Goal: Information Seeking & Learning: Learn about a topic

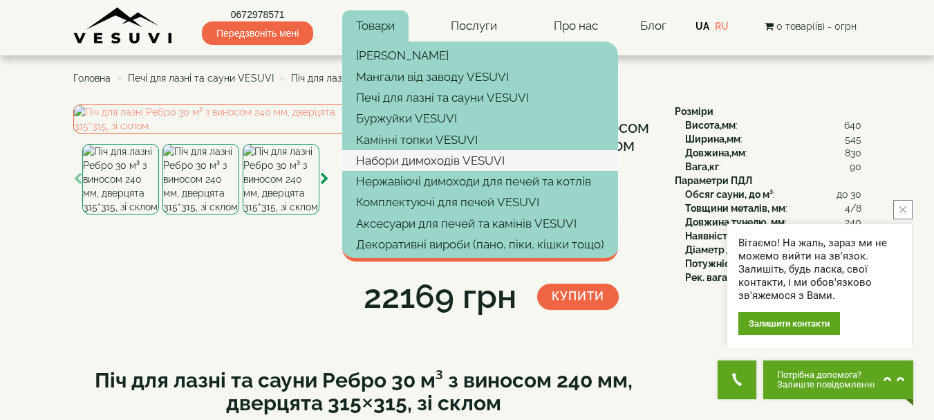
click at [422, 165] on link "Набори димоходів VESUVI" at bounding box center [480, 160] width 276 height 21
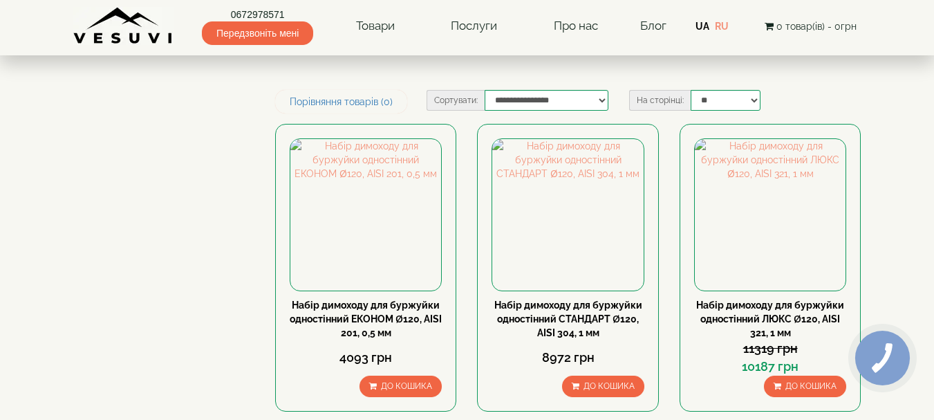
type input "****"
type input "*****"
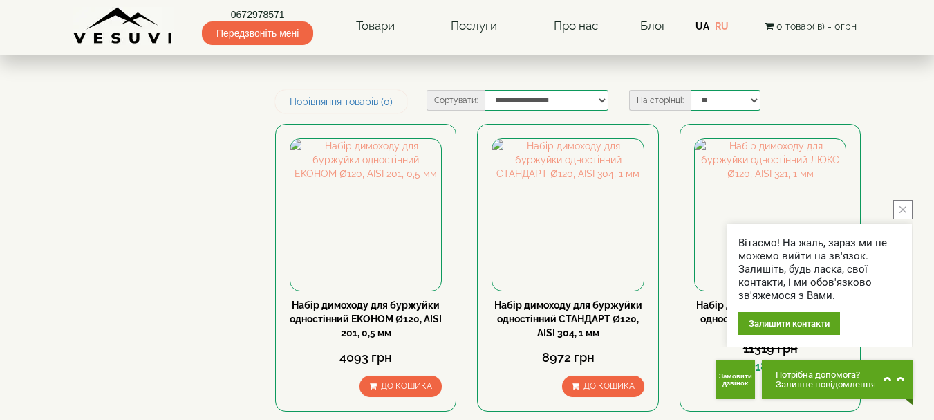
click at [907, 205] on button "close button" at bounding box center [902, 209] width 19 height 19
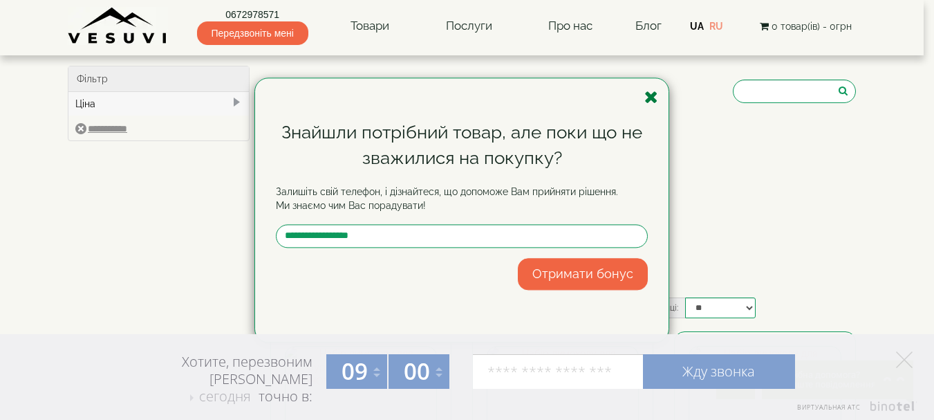
click at [649, 94] on icon "button" at bounding box center [651, 97] width 14 height 17
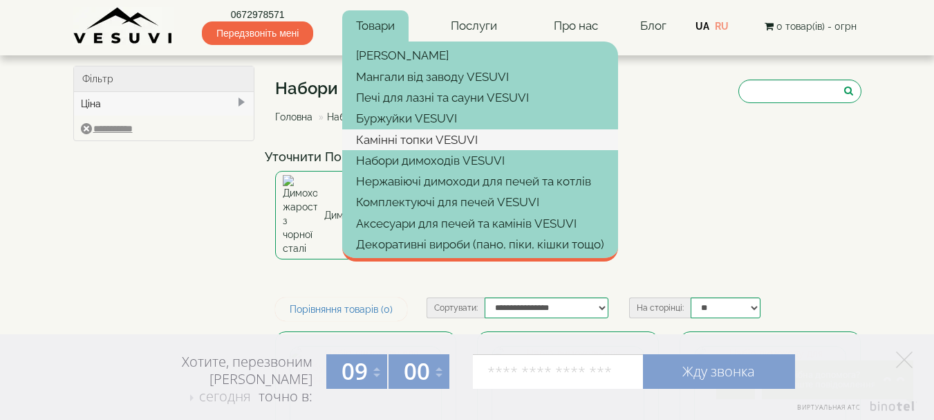
click at [378, 138] on link "Камінні топки VESUVI" at bounding box center [480, 139] width 276 height 21
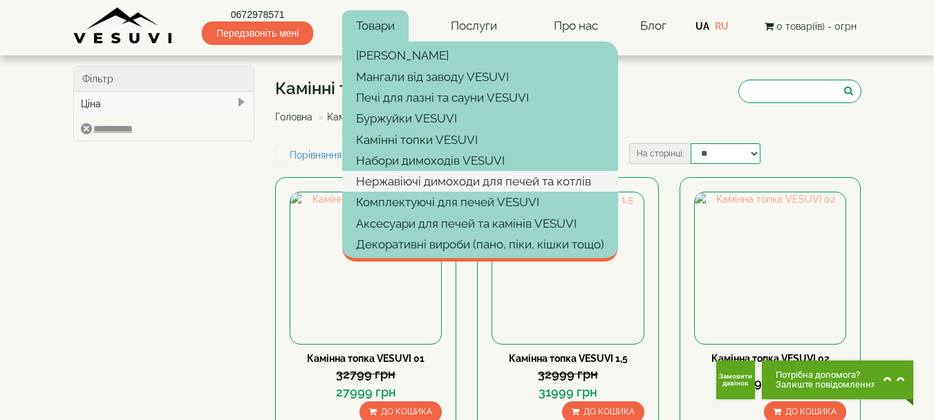
click at [411, 178] on link "Нержавіючі димоходи для печей та котлів" at bounding box center [480, 181] width 276 height 21
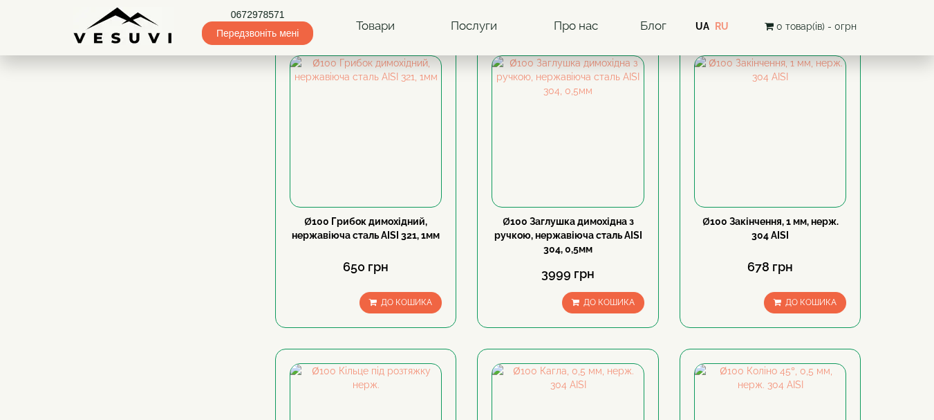
scroll to position [622, 0]
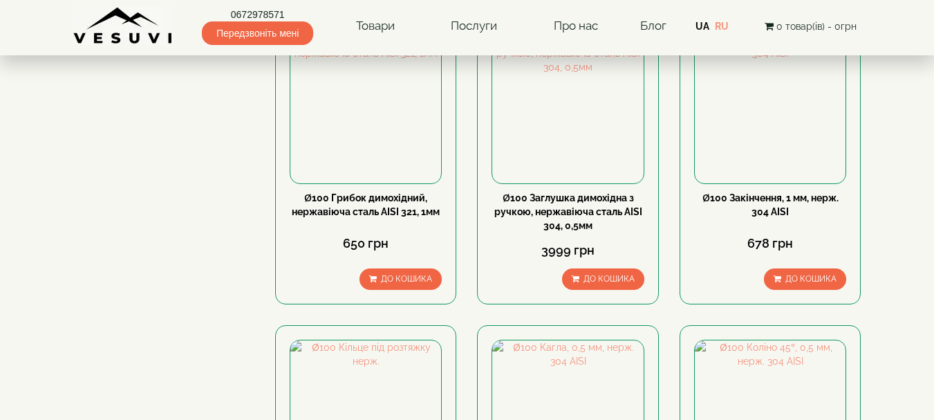
type input "***"
type input "*****"
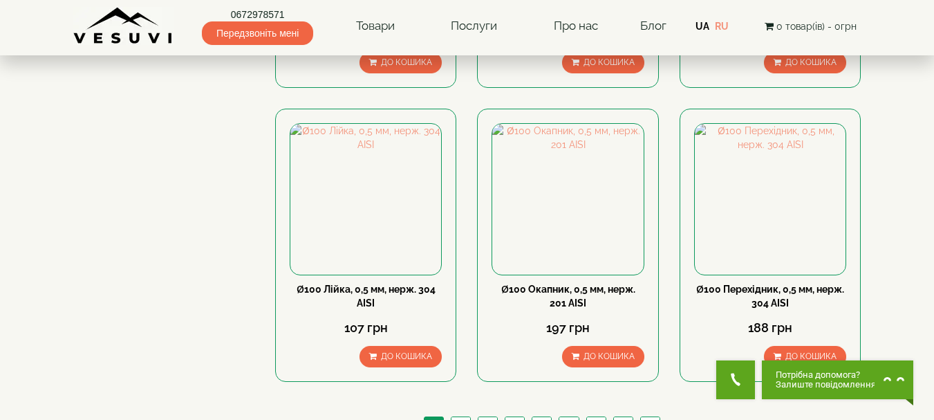
scroll to position [1452, 0]
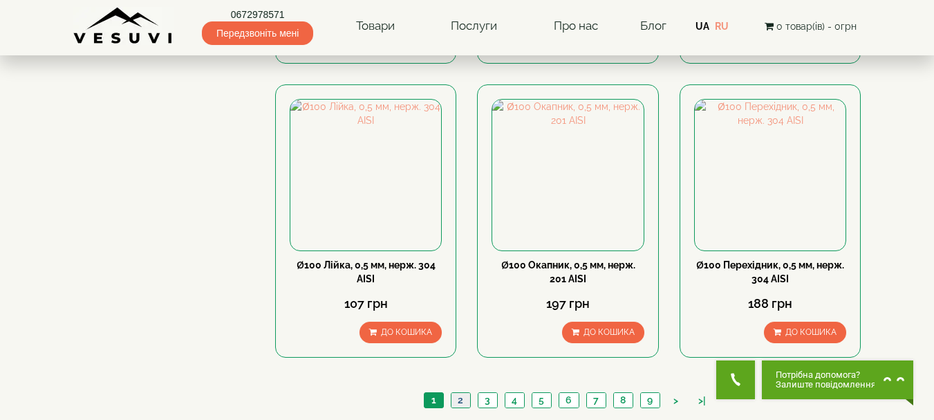
click at [454, 393] on link "2" at bounding box center [460, 400] width 19 height 15
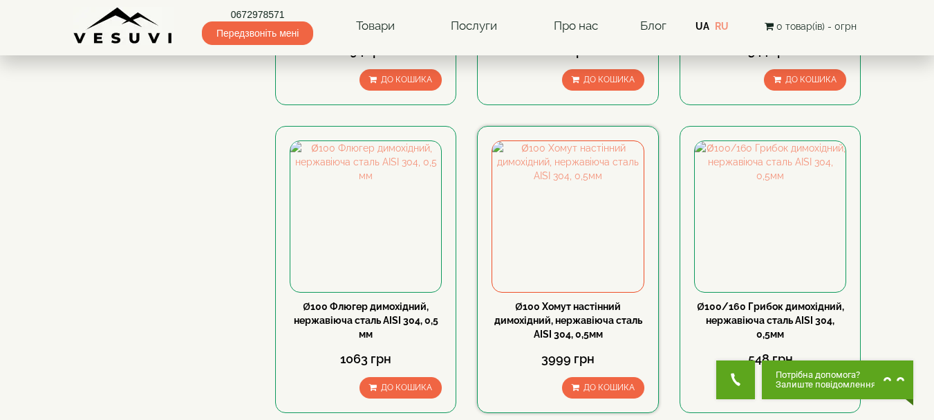
scroll to position [1452, 0]
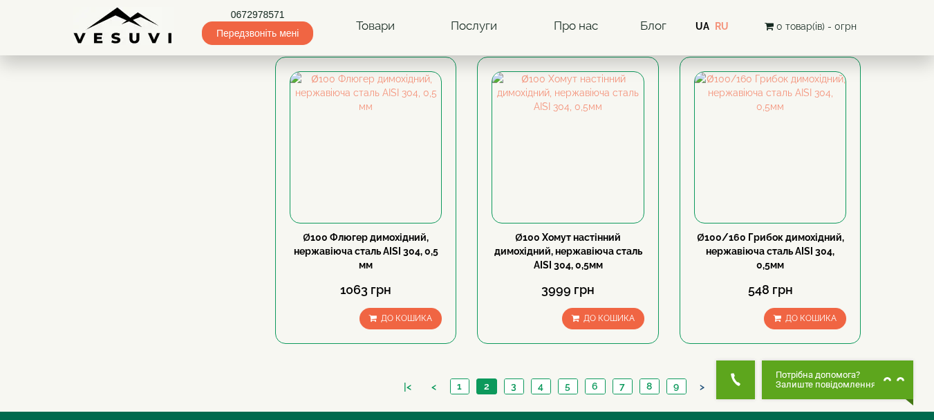
click at [701, 380] on link ">" at bounding box center [702, 387] width 19 height 15
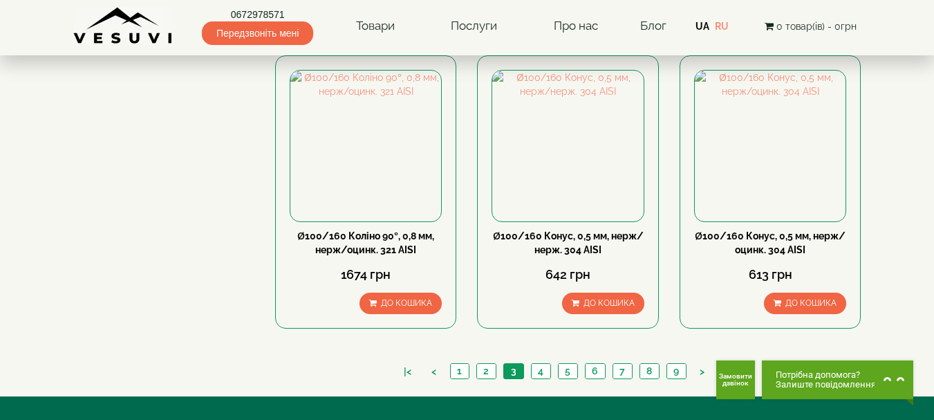
scroll to position [1452, 0]
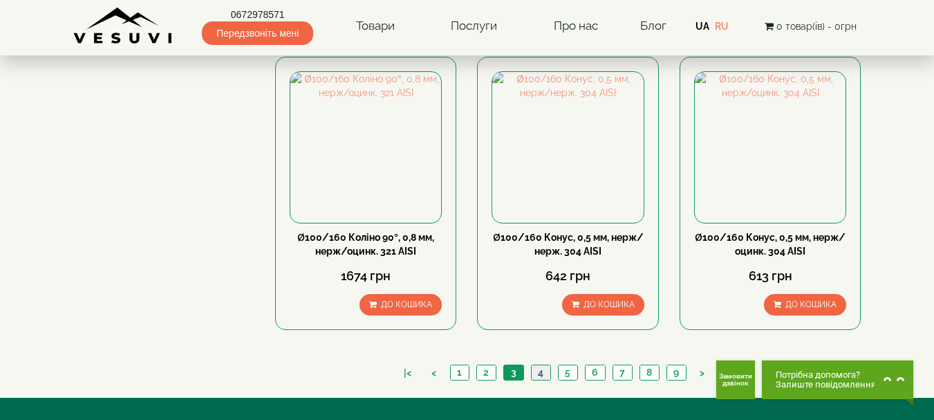
click at [543, 365] on link "4" at bounding box center [540, 372] width 19 height 15
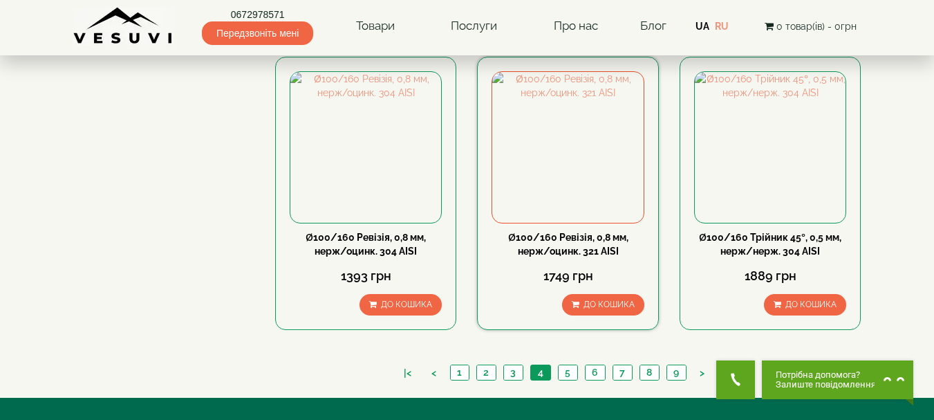
scroll to position [1521, 0]
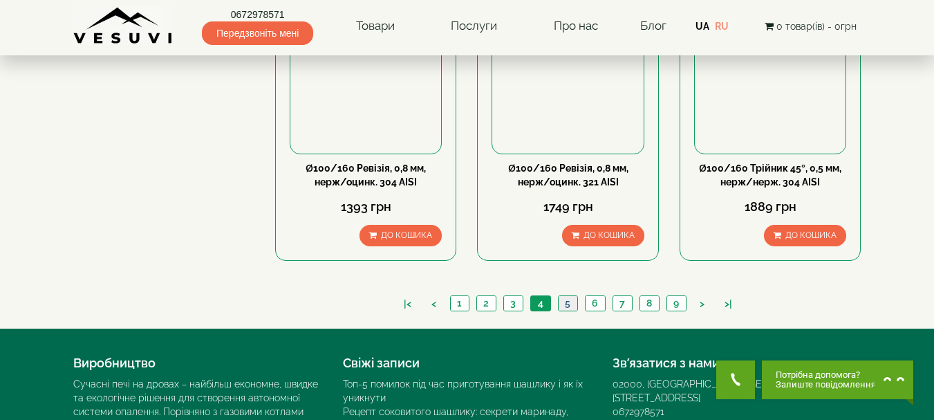
click at [564, 296] on link "5" at bounding box center [567, 303] width 19 height 15
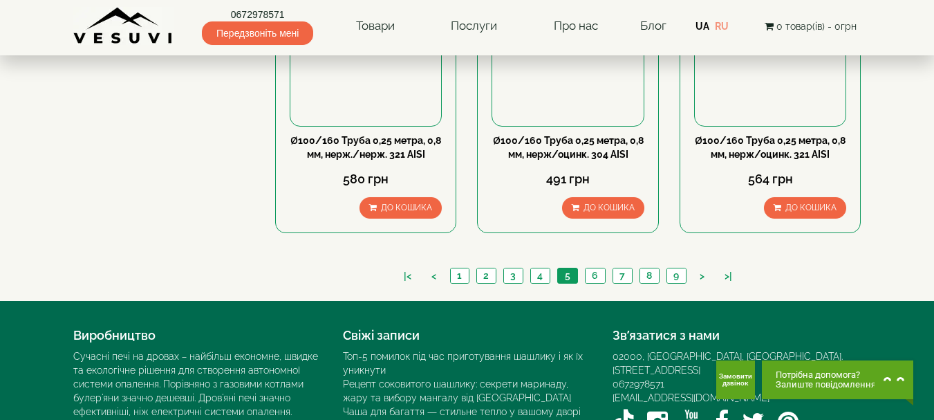
scroll to position [1415, 0]
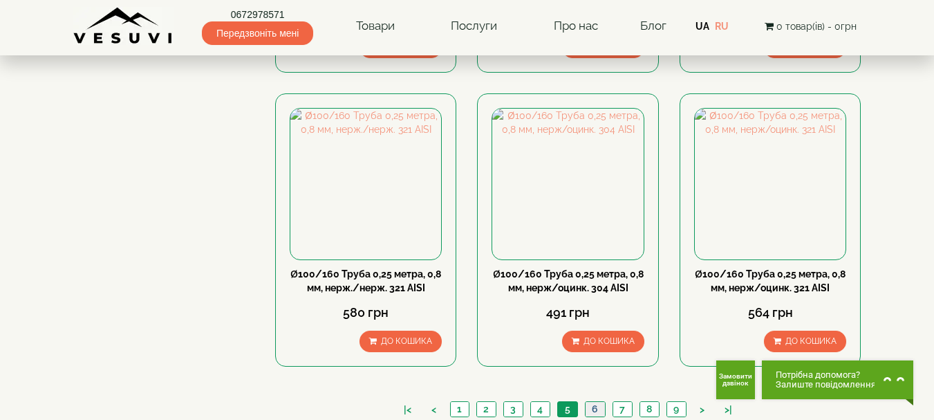
click at [596, 402] on link "6" at bounding box center [595, 409] width 20 height 15
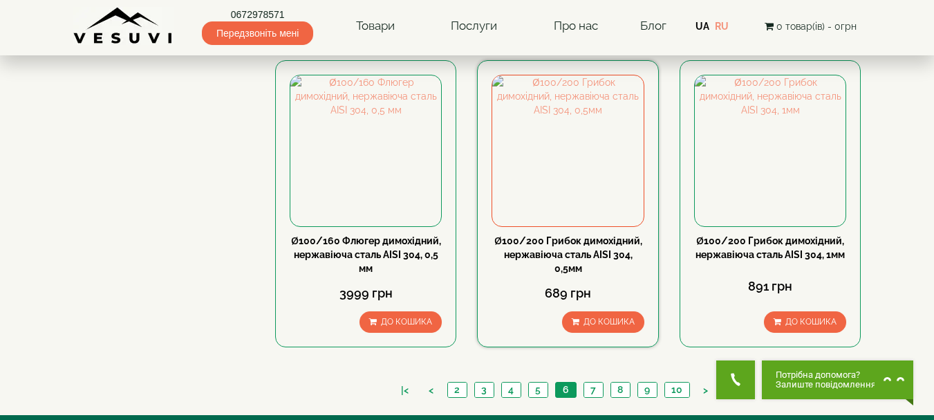
scroll to position [1521, 0]
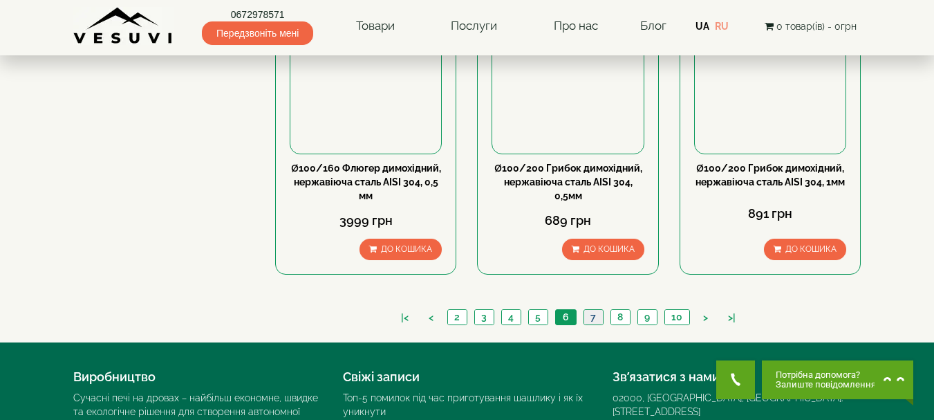
click at [595, 310] on link "7" at bounding box center [593, 317] width 19 height 15
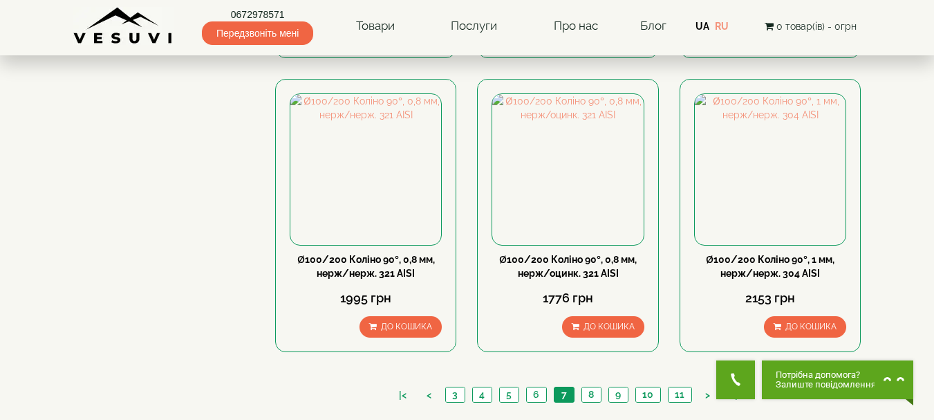
scroll to position [1452, 0]
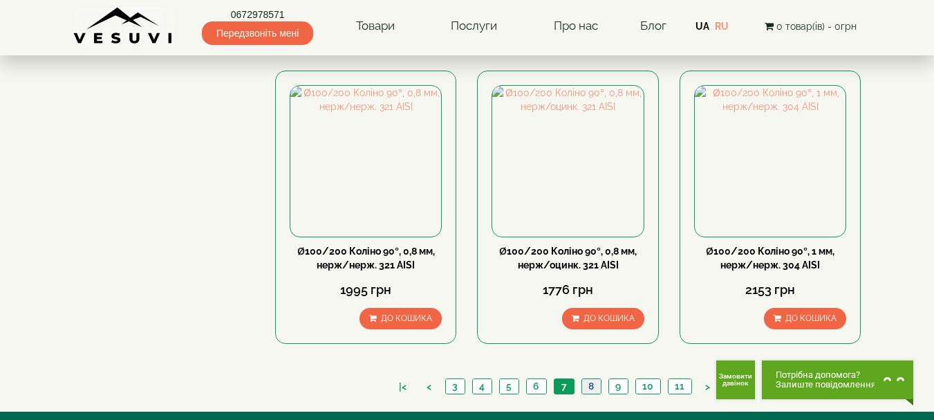
click at [593, 379] on link "8" at bounding box center [591, 386] width 19 height 15
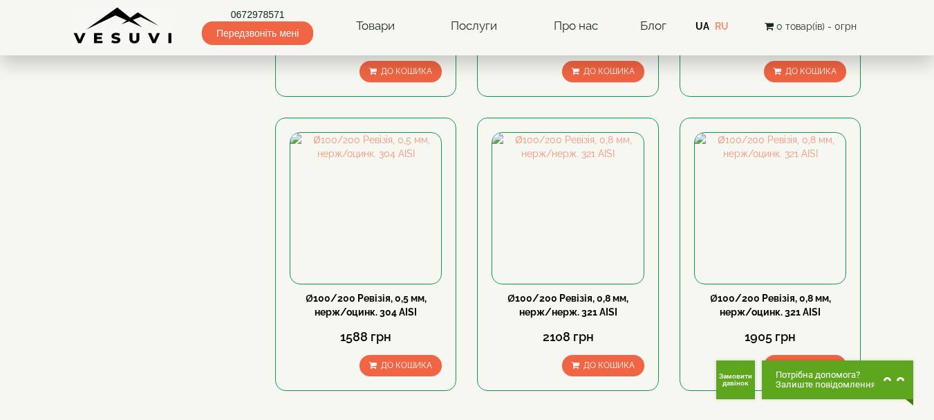
scroll to position [1383, 0]
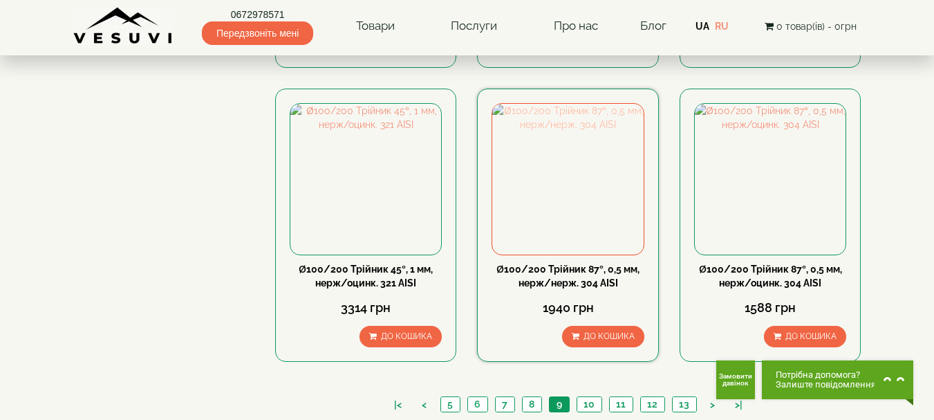
scroll to position [1590, 0]
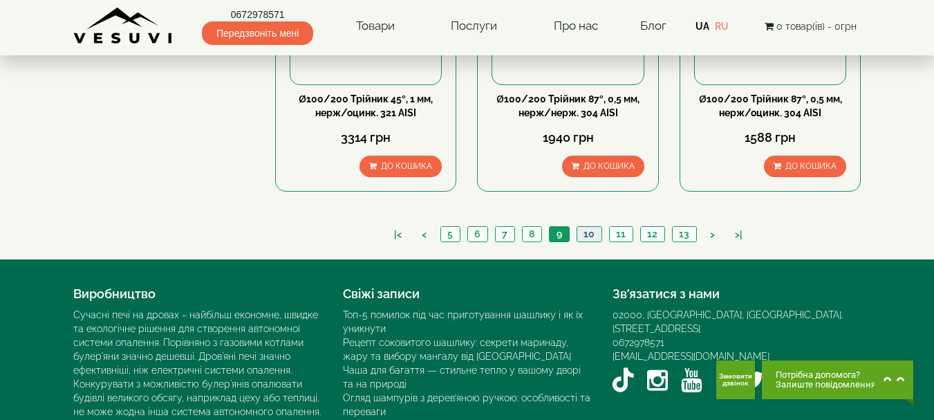
click at [592, 227] on link "10" at bounding box center [589, 234] width 25 height 15
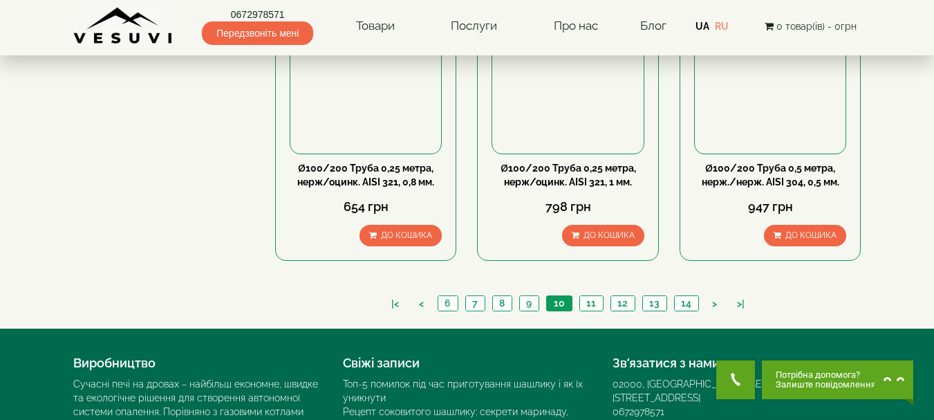
scroll to position [1590, 0]
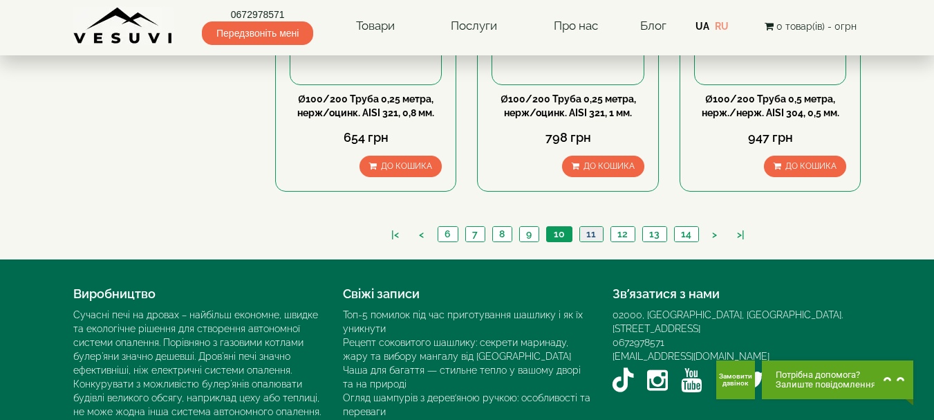
click at [597, 227] on link "11" at bounding box center [591, 234] width 24 height 15
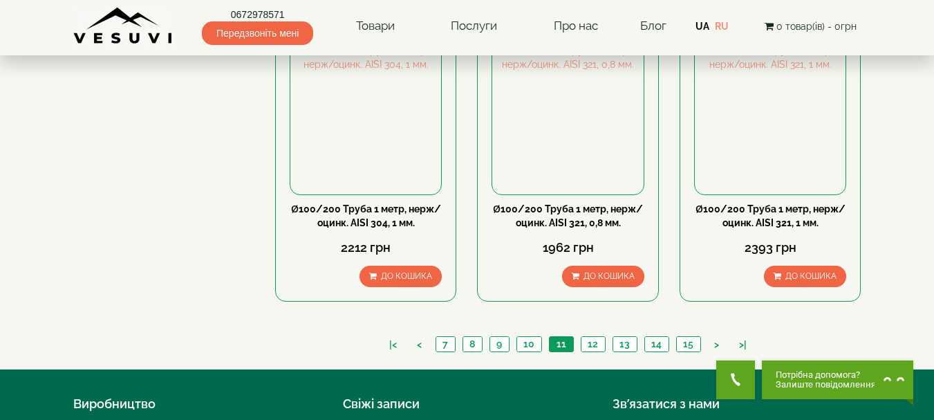
scroll to position [1623, 0]
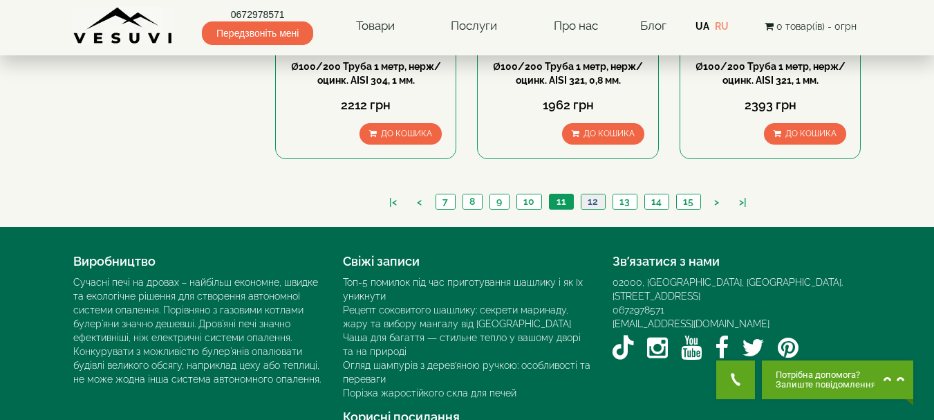
click at [595, 194] on link "12" at bounding box center [593, 201] width 24 height 15
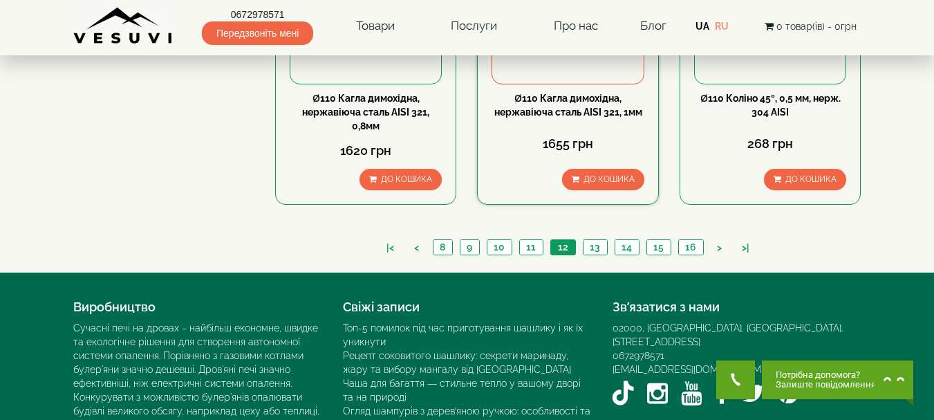
scroll to position [1659, 0]
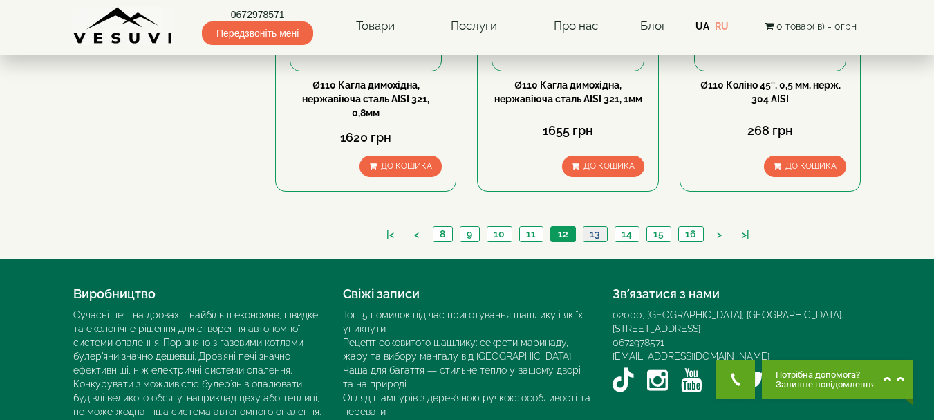
click at [591, 227] on link "13" at bounding box center [595, 234] width 24 height 15
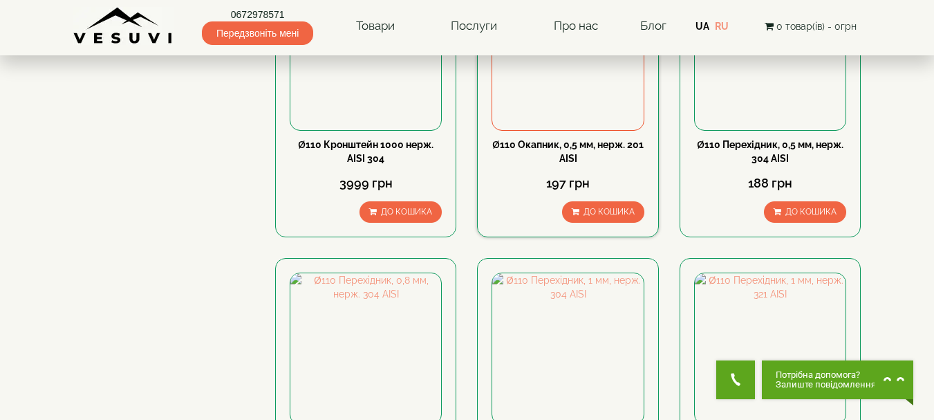
scroll to position [1521, 0]
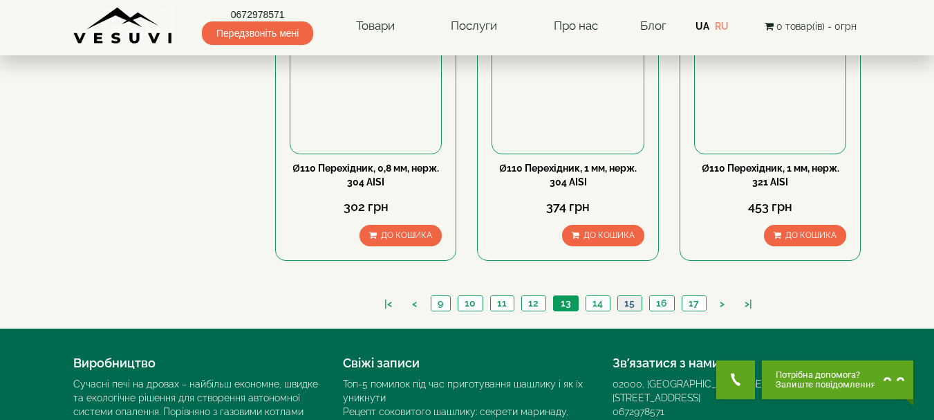
click at [633, 296] on link "15" at bounding box center [629, 303] width 24 height 15
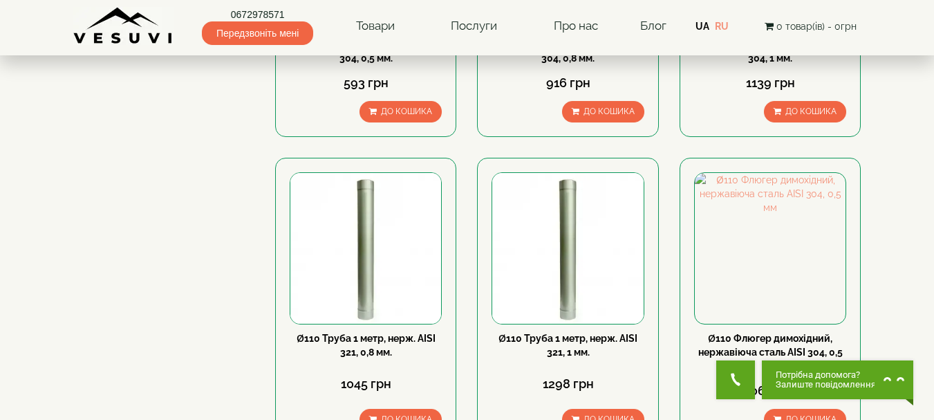
scroll to position [1452, 0]
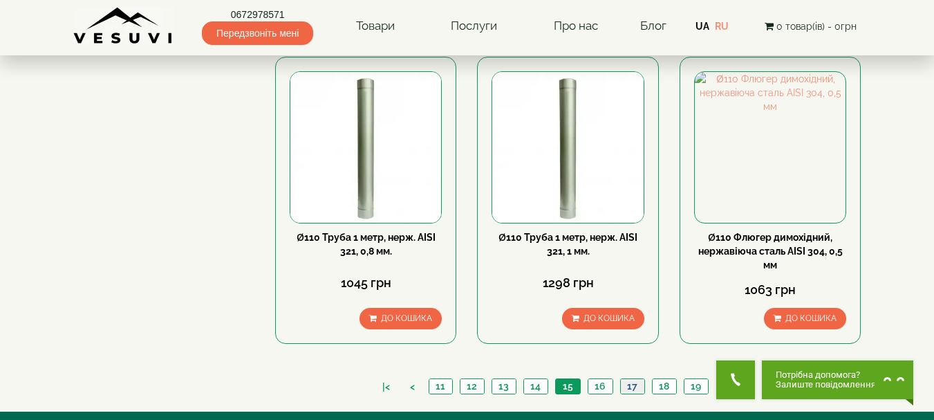
click at [630, 379] on link "17" at bounding box center [632, 386] width 24 height 15
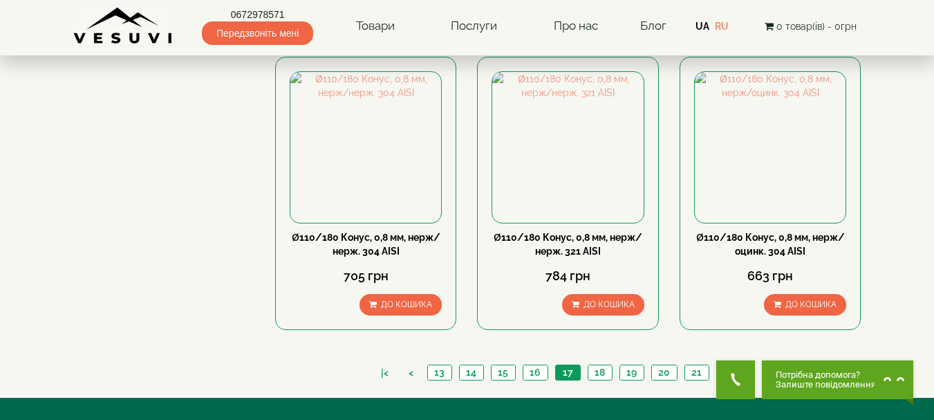
scroll to position [1521, 0]
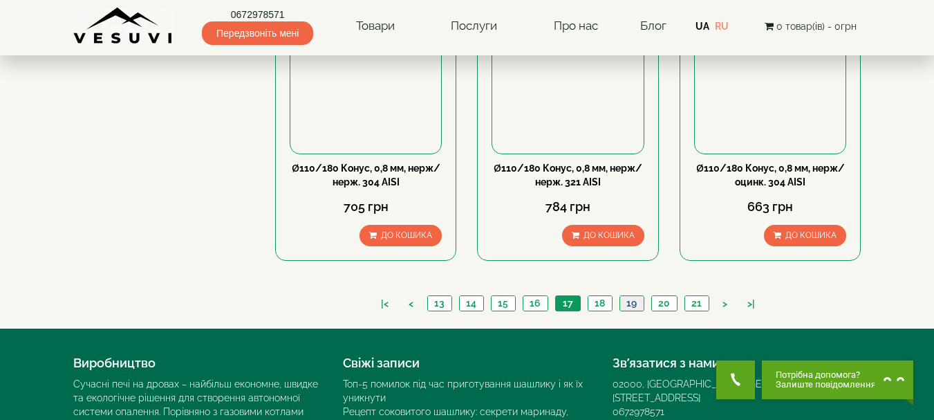
click at [629, 296] on link "19" at bounding box center [632, 303] width 24 height 15
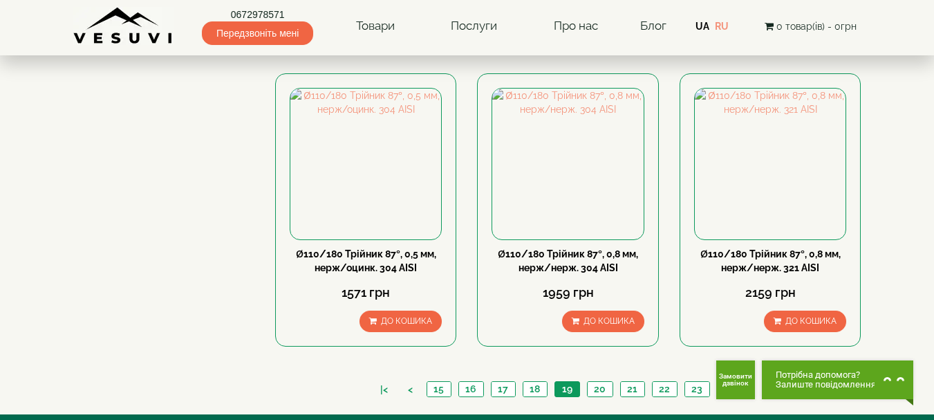
scroll to position [1452, 0]
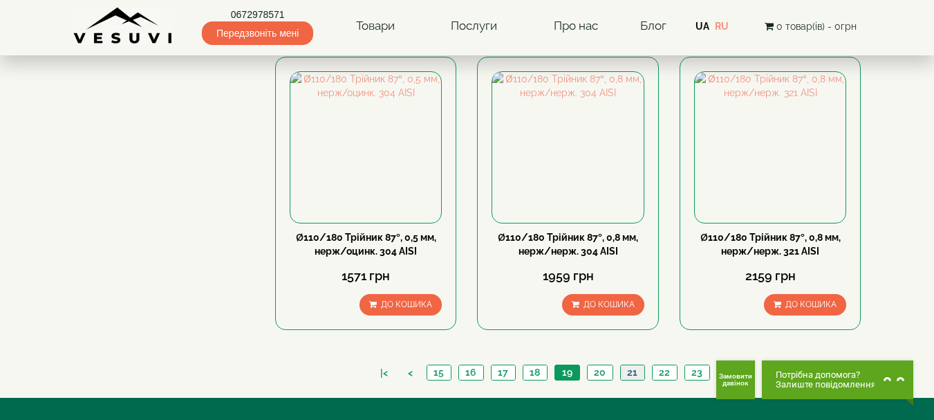
click at [626, 365] on link "21" at bounding box center [632, 372] width 24 height 15
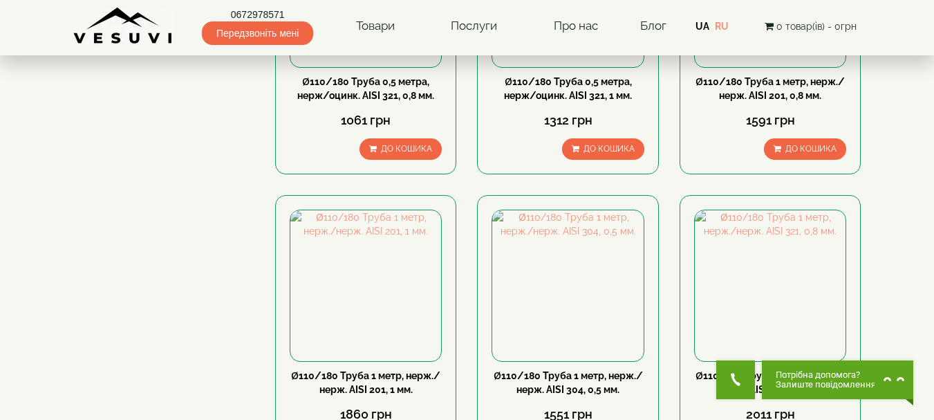
scroll to position [1590, 0]
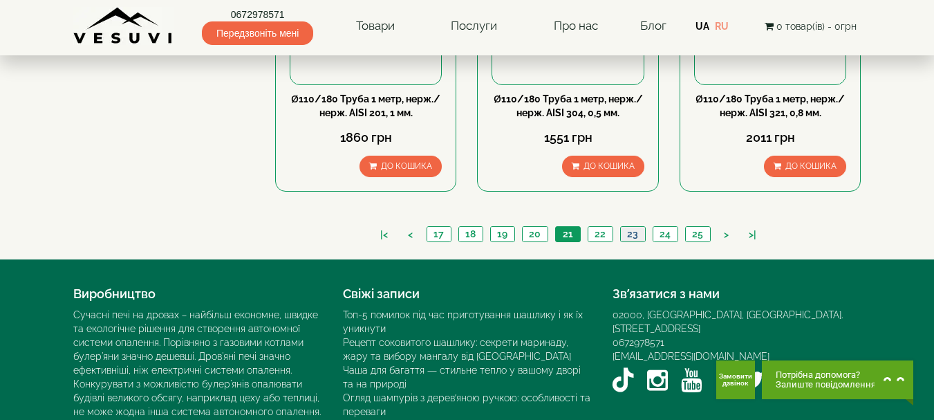
click at [631, 227] on link "23" at bounding box center [632, 234] width 25 height 15
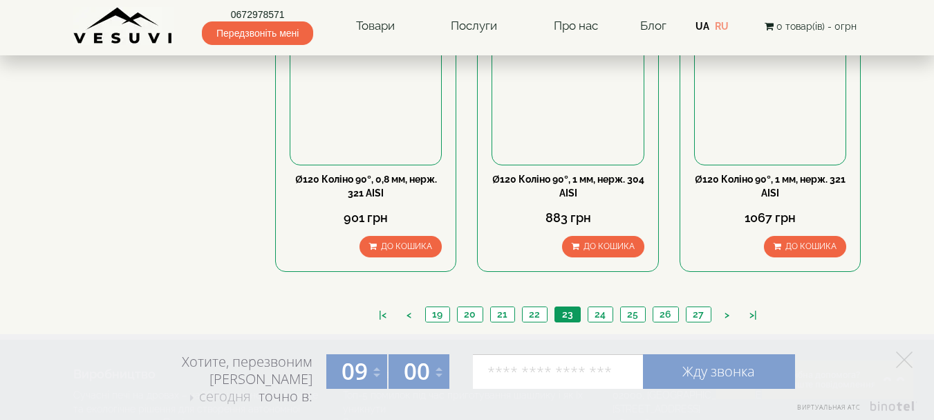
scroll to position [1650, 0]
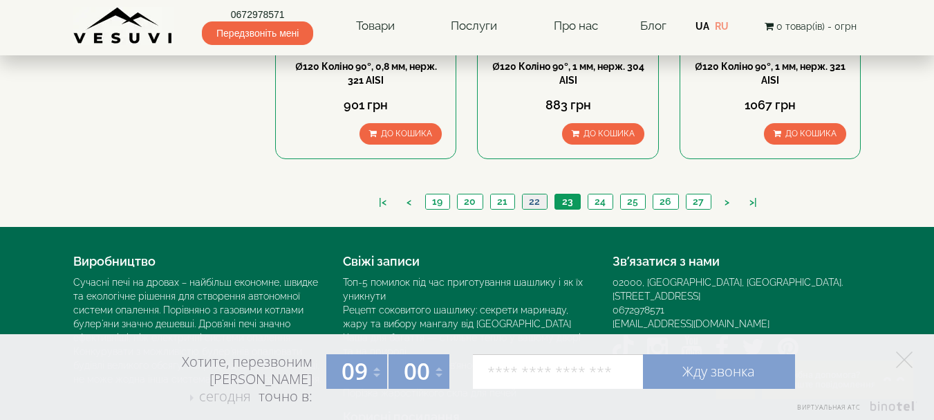
click at [537, 194] on link "22" at bounding box center [534, 201] width 25 height 15
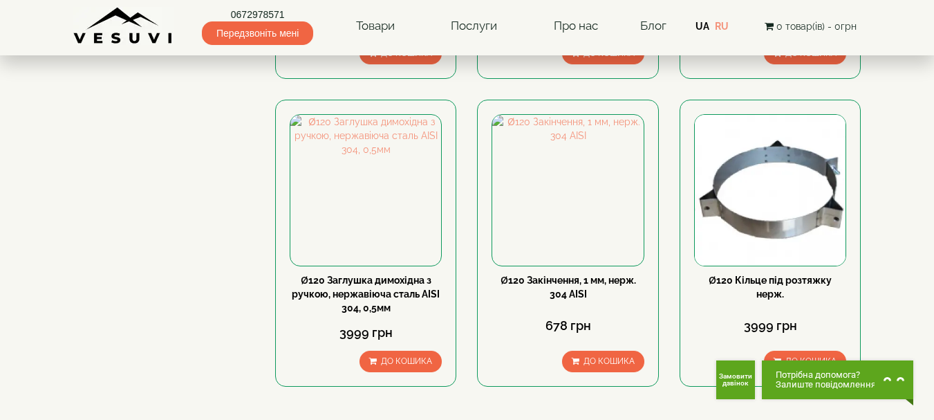
scroll to position [1452, 0]
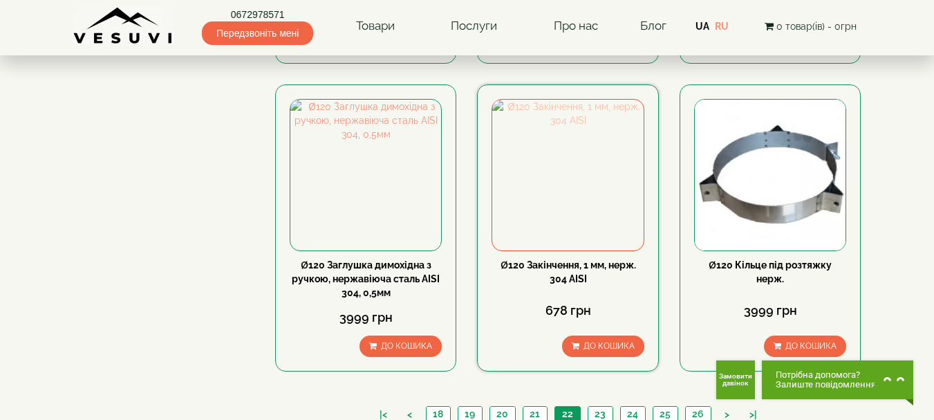
click at [578, 157] on img at bounding box center [567, 175] width 151 height 151
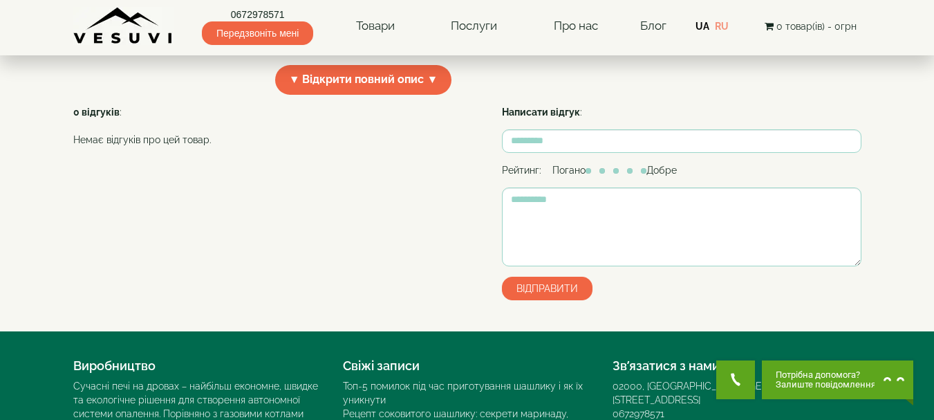
scroll to position [277, 0]
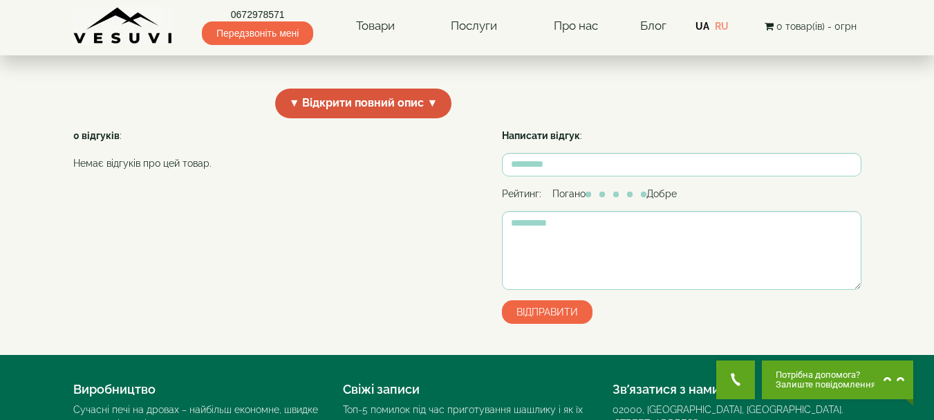
click at [371, 118] on span "▼ Відкрити повний опис ▼" at bounding box center [363, 104] width 177 height 30
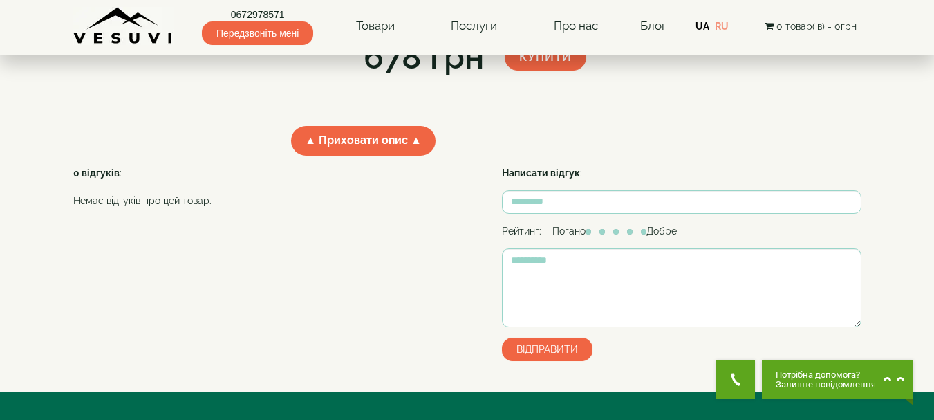
scroll to position [69, 0]
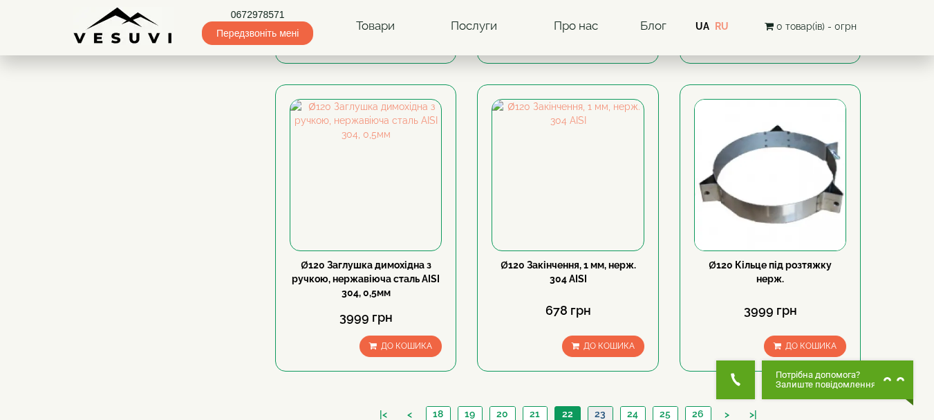
click at [601, 407] on link "23" at bounding box center [600, 414] width 25 height 15
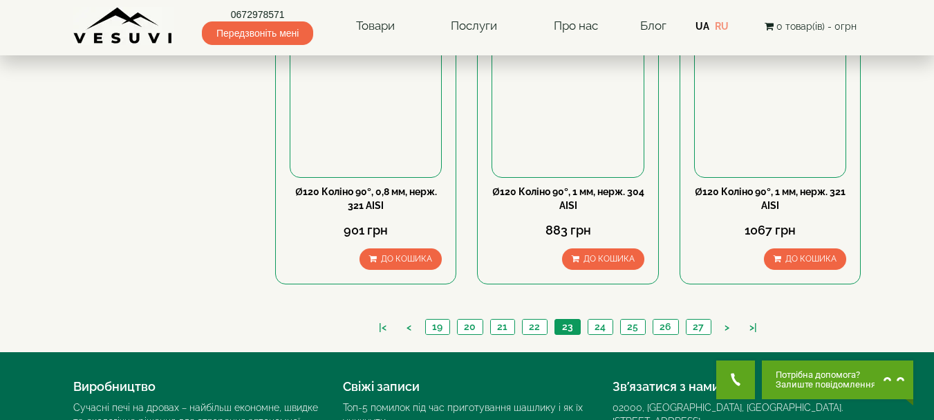
scroll to position [1452, 0]
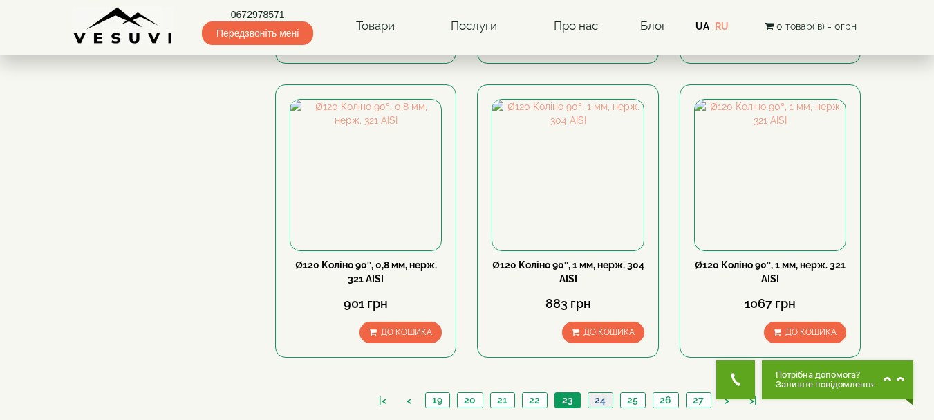
click at [593, 393] on link "24" at bounding box center [600, 400] width 25 height 15
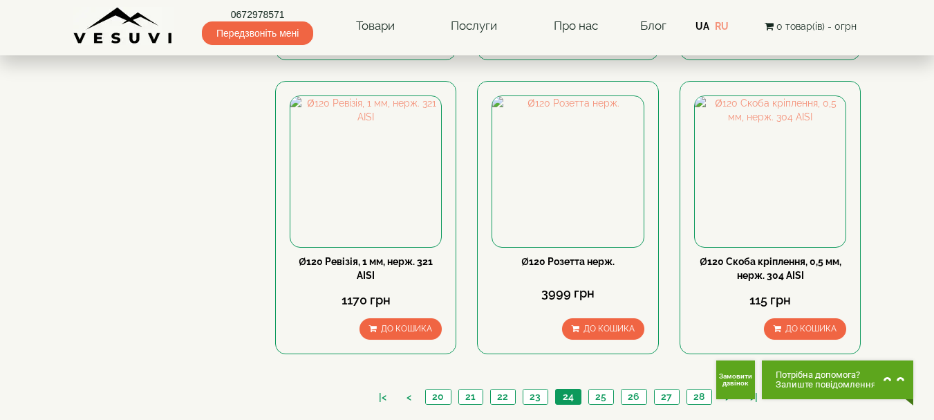
scroll to position [1452, 0]
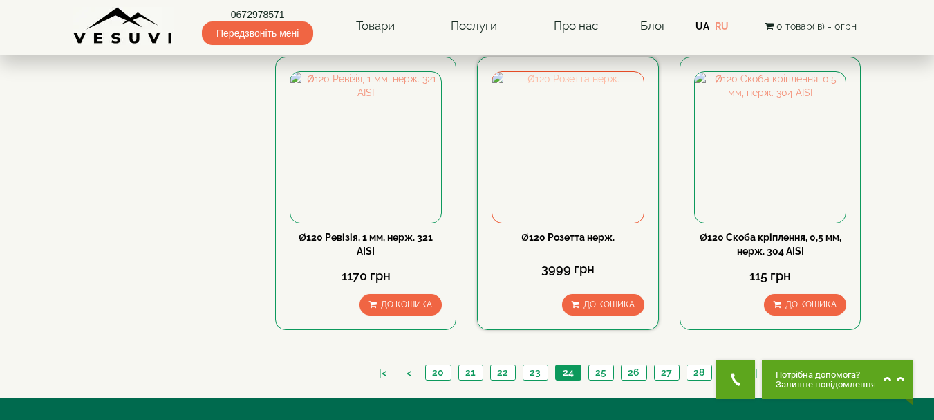
click at [570, 121] on img at bounding box center [567, 147] width 151 height 151
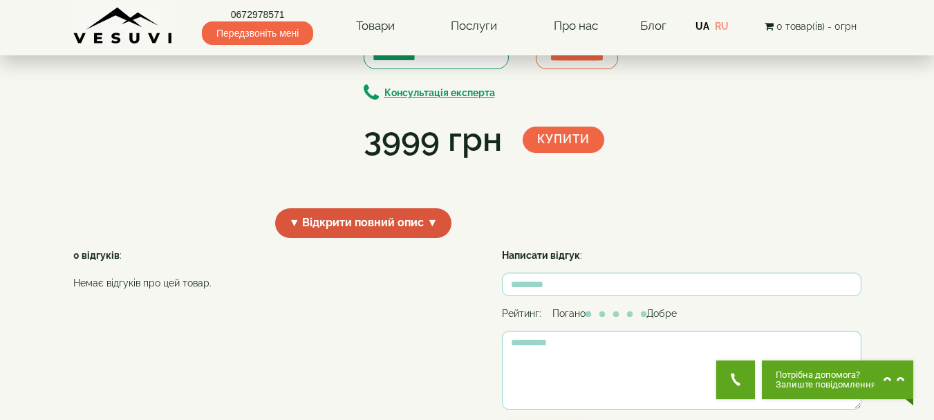
click at [379, 238] on span "▼ Відкрити повний опис ▼" at bounding box center [363, 223] width 177 height 30
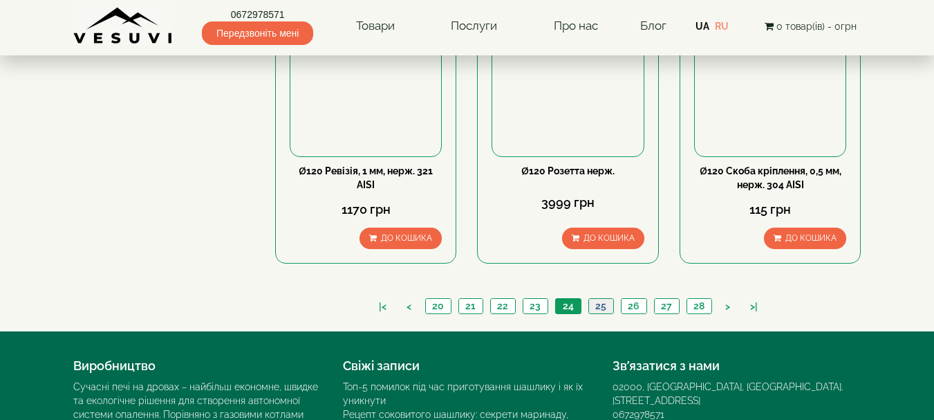
scroll to position [1518, 0]
click at [603, 299] on link "25" at bounding box center [600, 306] width 25 height 15
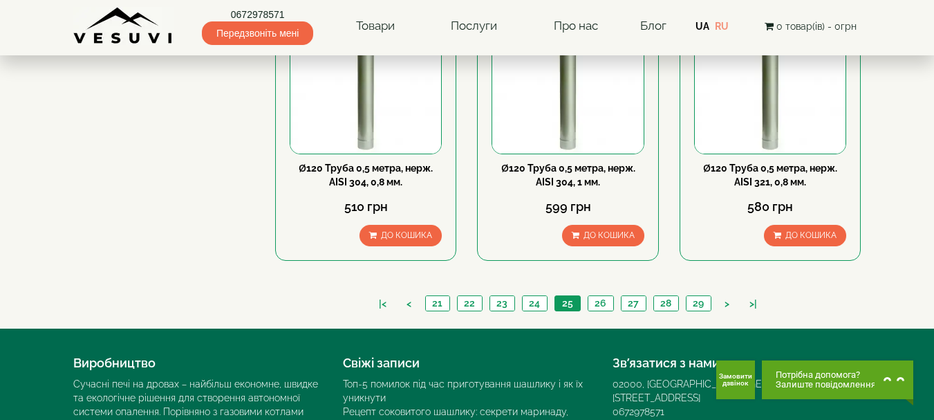
scroll to position [1590, 0]
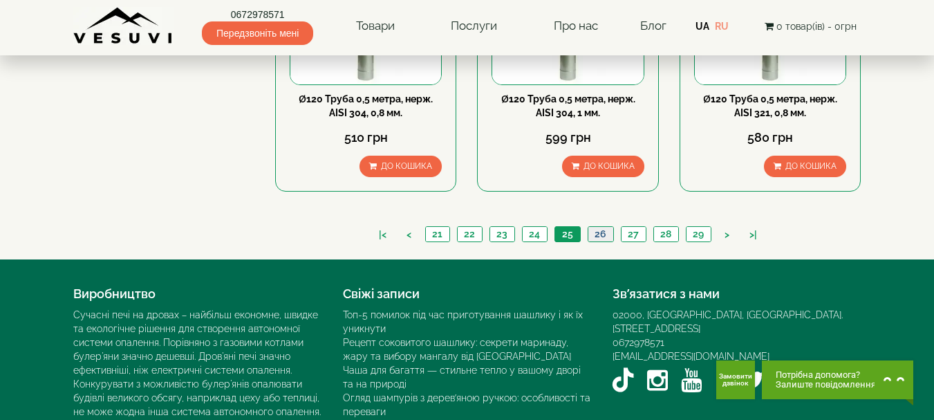
click at [602, 227] on link "26" at bounding box center [601, 234] width 26 height 15
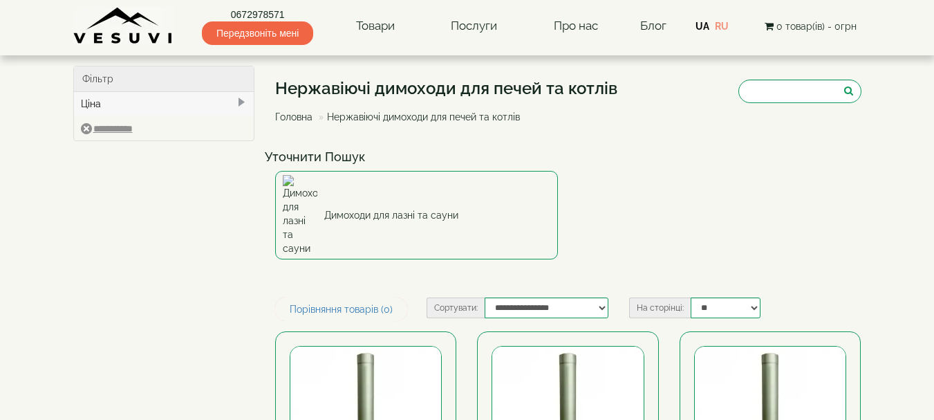
type input "***"
type input "*****"
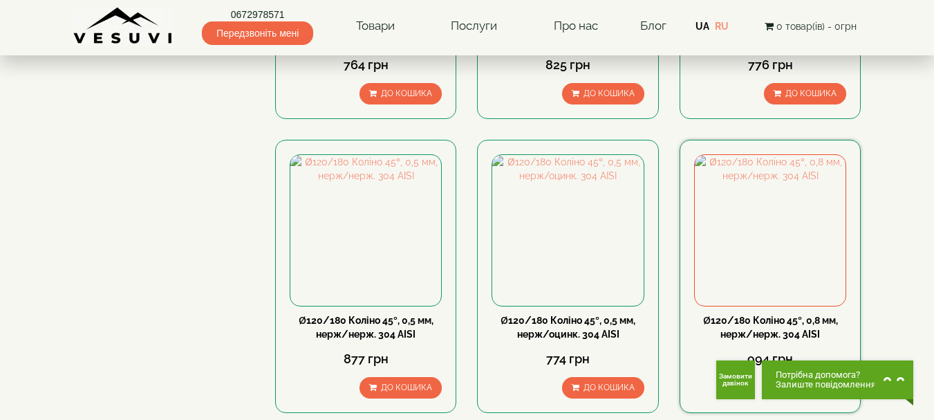
scroll to position [1521, 0]
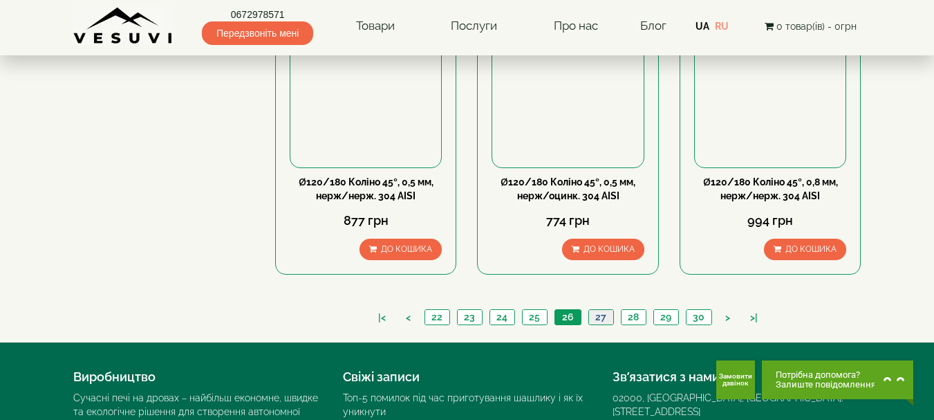
click at [599, 310] on link "27" at bounding box center [600, 317] width 25 height 15
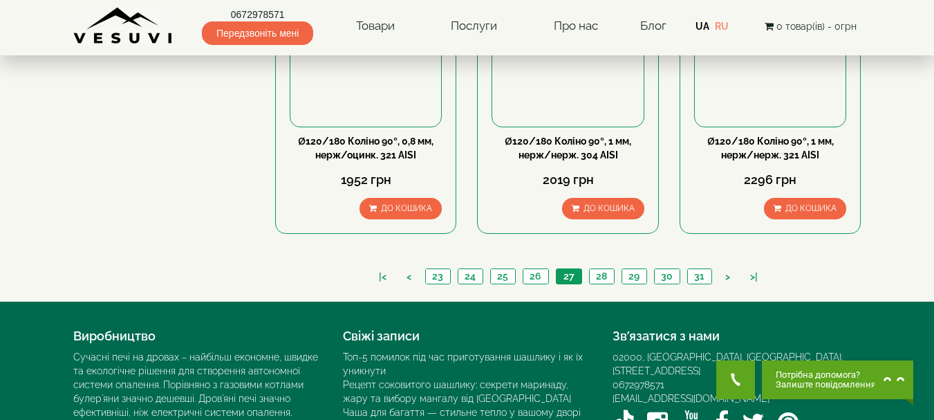
scroll to position [1590, 0]
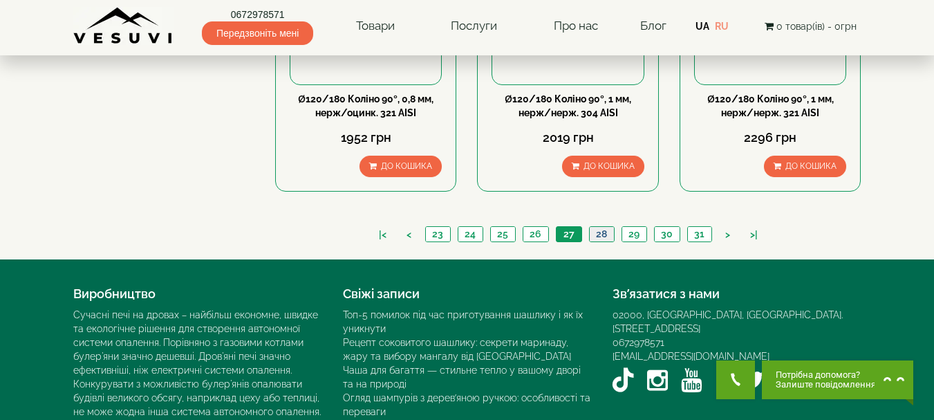
click at [599, 227] on link "28" at bounding box center [601, 234] width 25 height 15
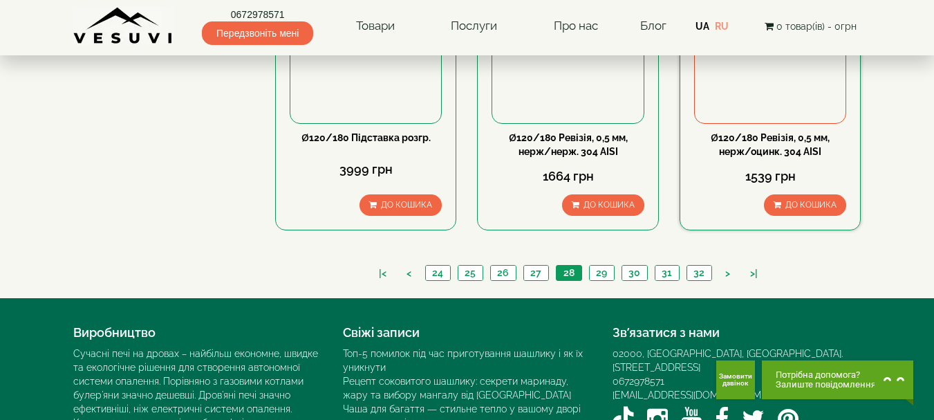
scroll to position [1590, 0]
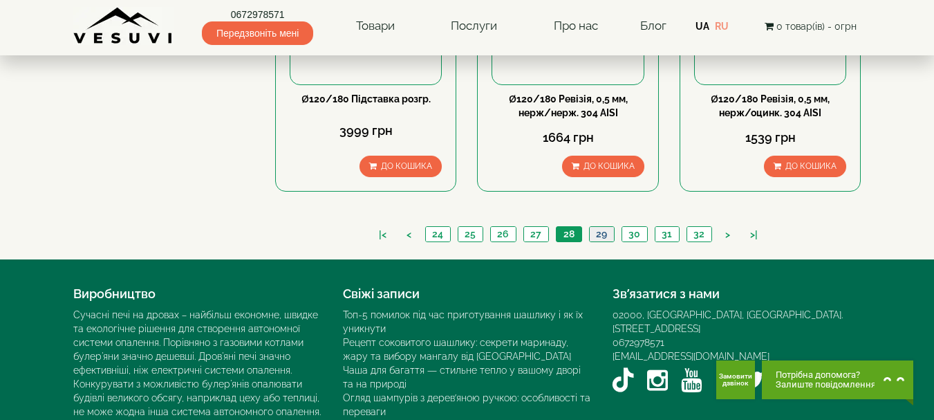
click at [601, 227] on link "29" at bounding box center [601, 234] width 25 height 15
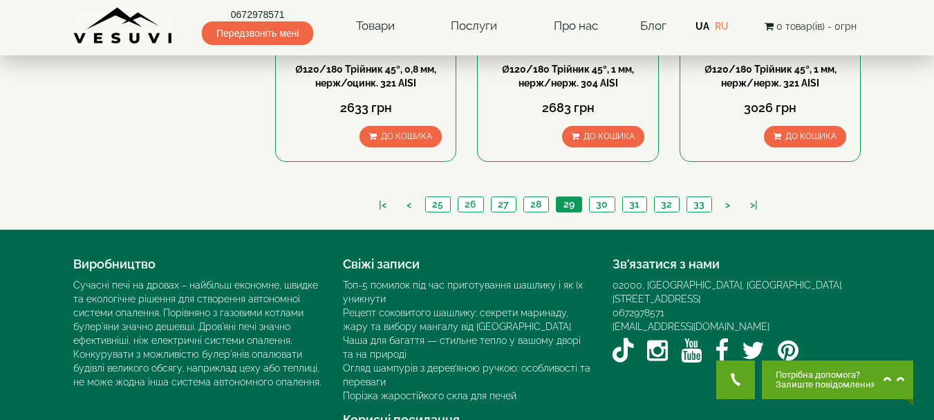
scroll to position [1623, 0]
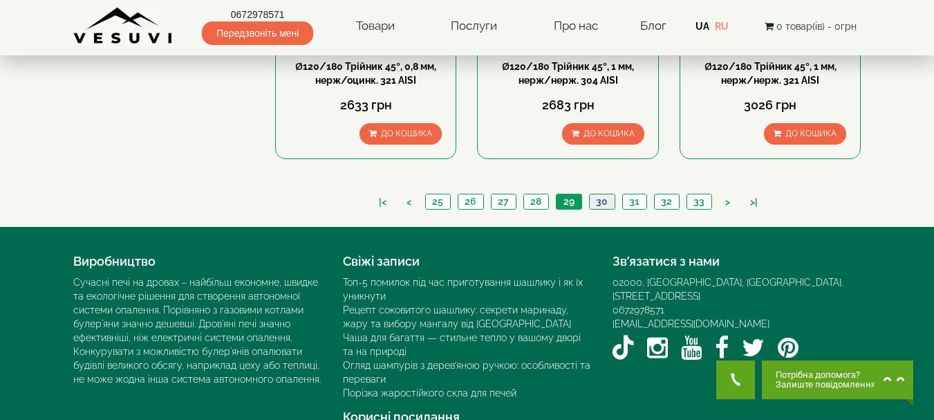
click at [606, 194] on link "30" at bounding box center [602, 201] width 26 height 15
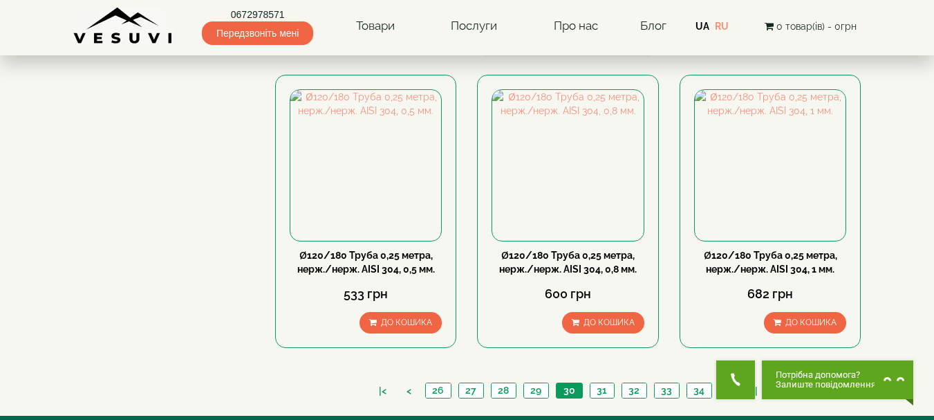
scroll to position [1452, 0]
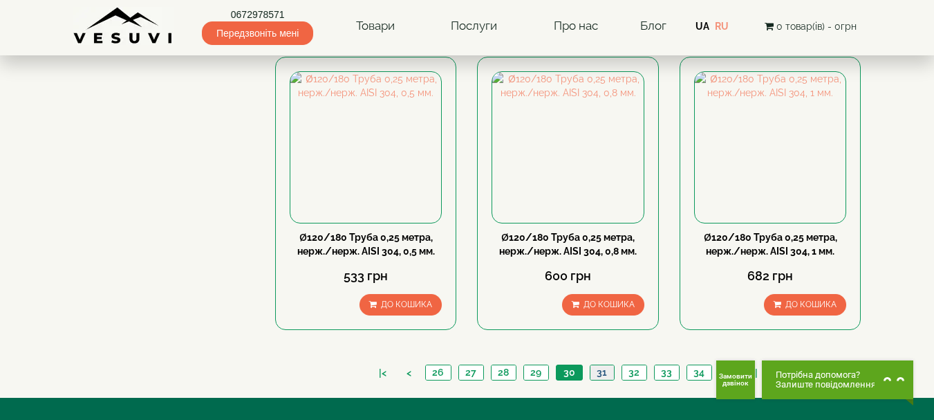
click at [604, 365] on link "31" at bounding box center [602, 372] width 24 height 15
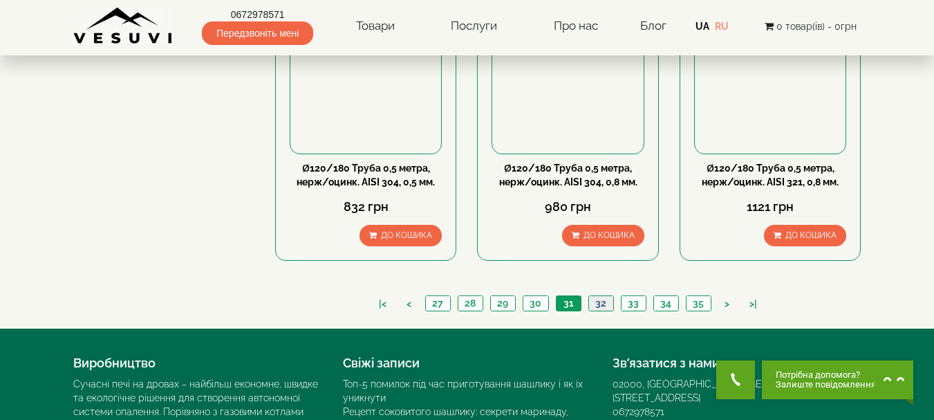
click at [598, 296] on link "32" at bounding box center [600, 303] width 25 height 15
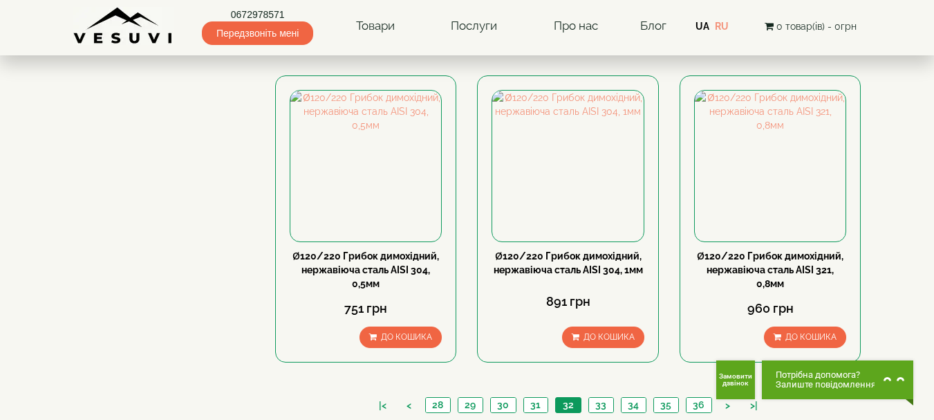
scroll to position [1452, 0]
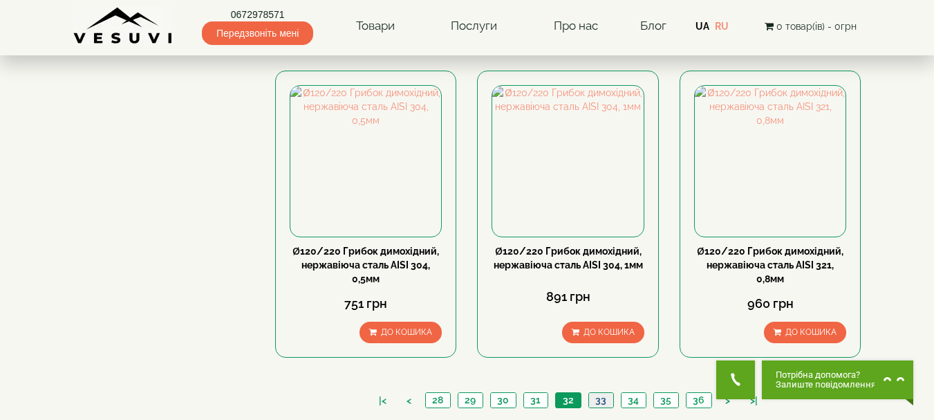
click at [606, 393] on link "33" at bounding box center [600, 400] width 25 height 15
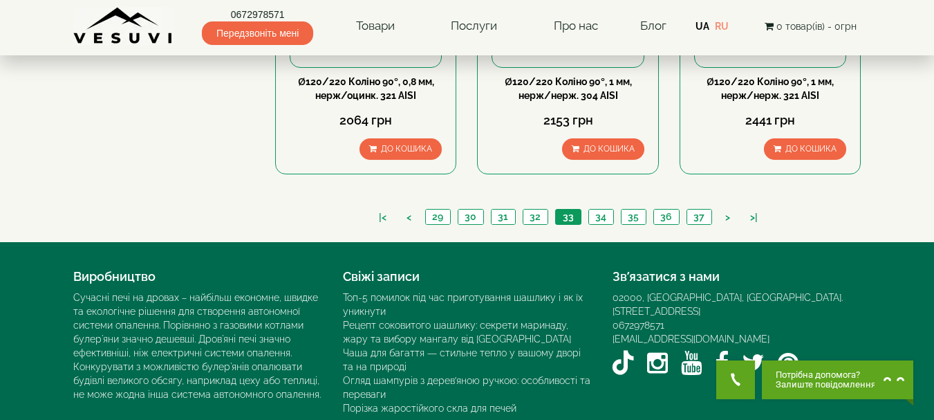
scroll to position [1623, 0]
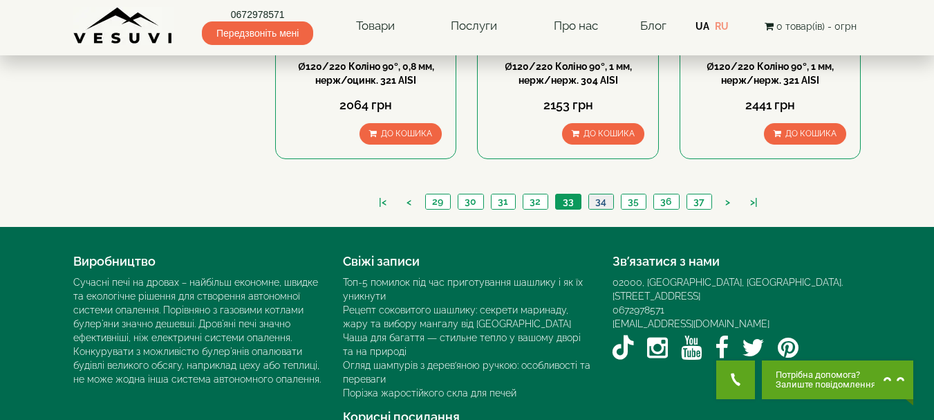
click at [608, 194] on link "34" at bounding box center [600, 201] width 25 height 15
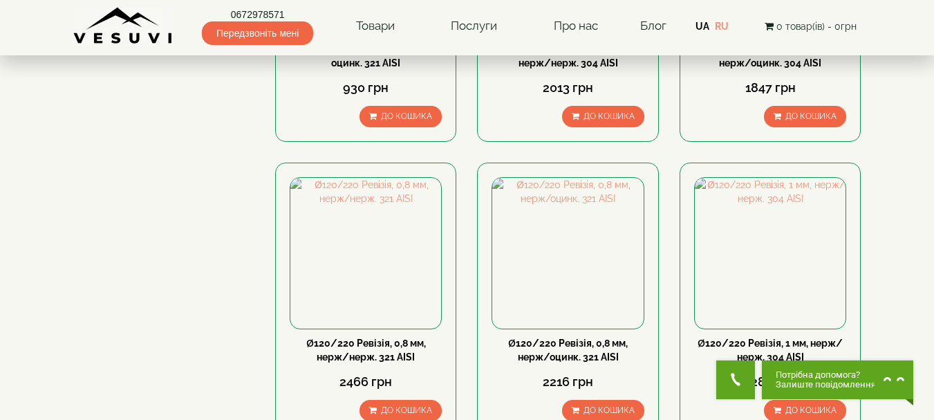
scroll to position [1415, 0]
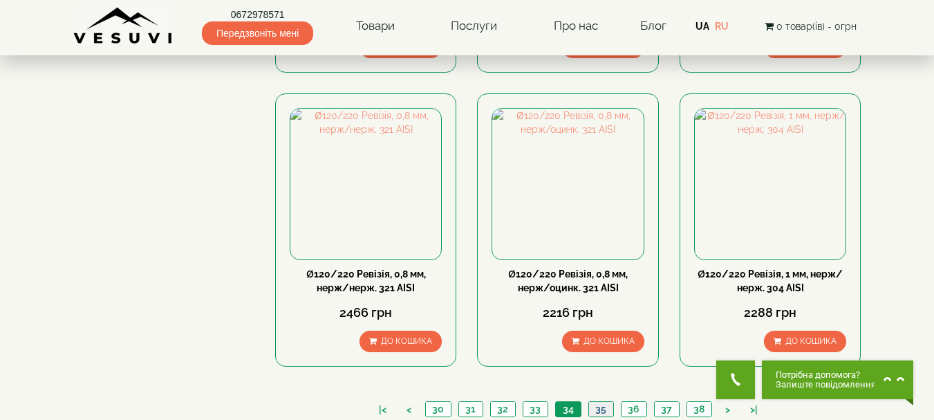
click at [595, 402] on link "35" at bounding box center [600, 409] width 25 height 15
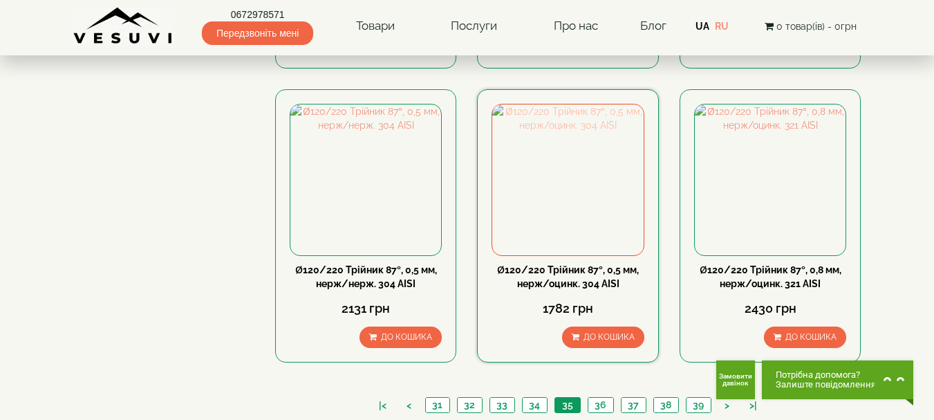
scroll to position [1452, 0]
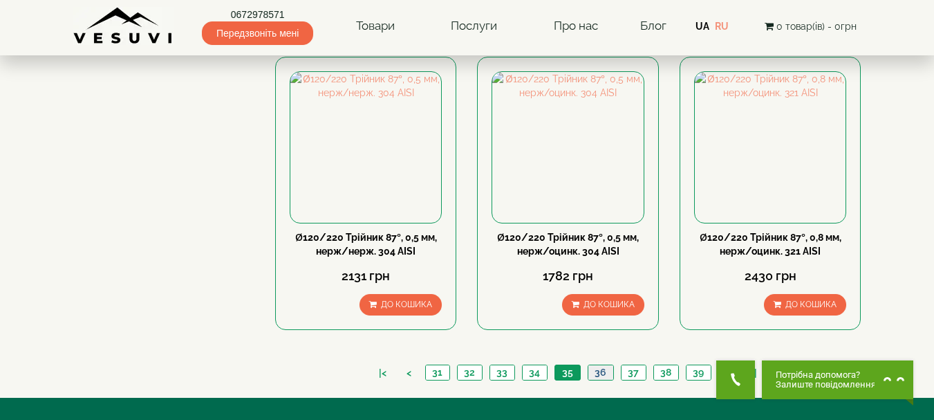
click at [589, 365] on link "36" at bounding box center [601, 372] width 26 height 15
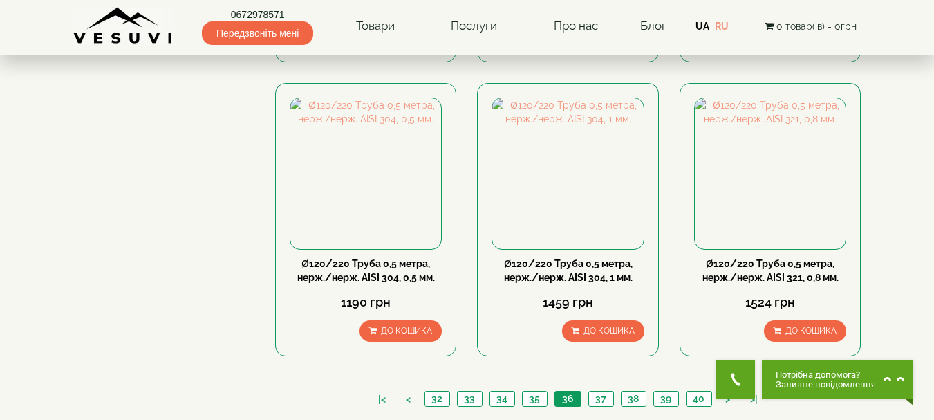
scroll to position [1452, 0]
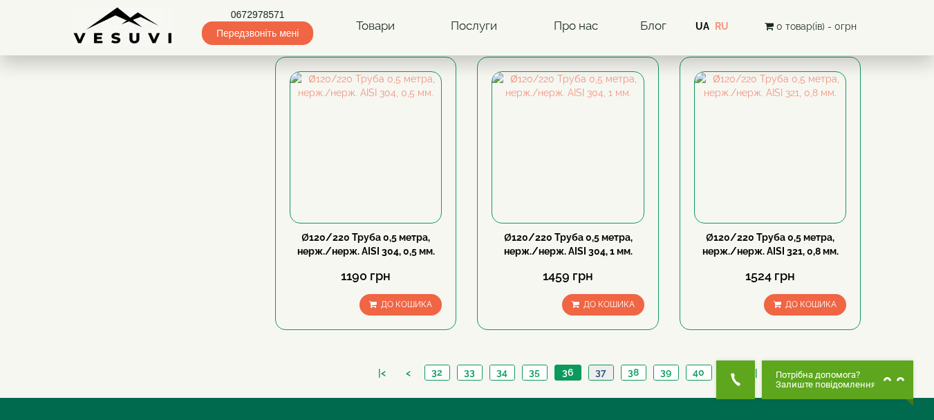
click at [596, 365] on link "37" at bounding box center [600, 372] width 25 height 15
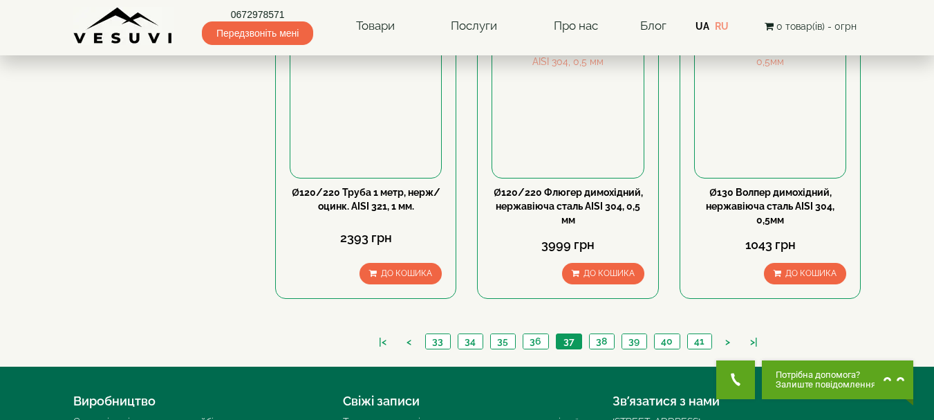
scroll to position [1521, 0]
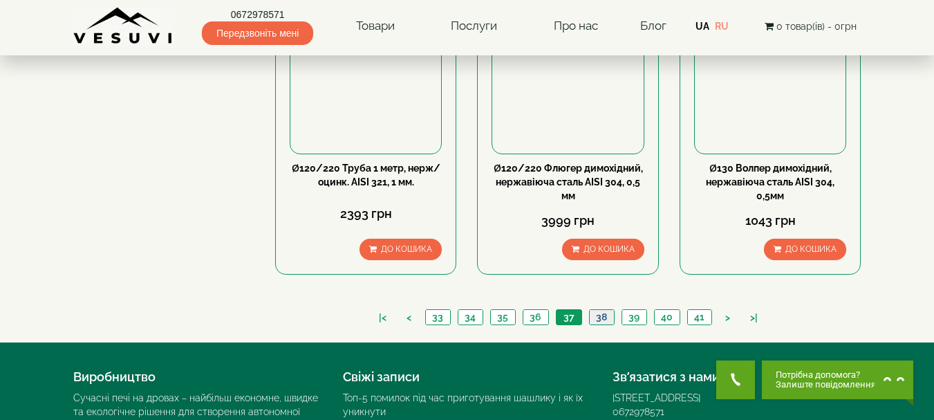
click at [602, 310] on link "38" at bounding box center [601, 317] width 25 height 15
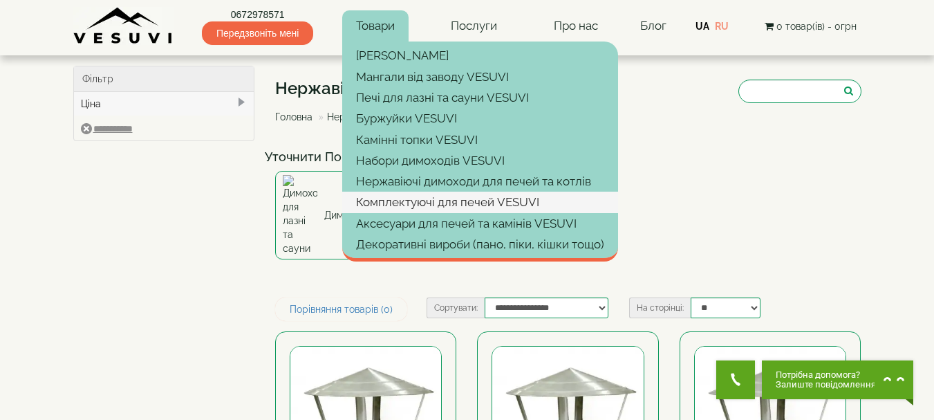
click at [436, 206] on link "Комплектуючі для печей VESUVI" at bounding box center [480, 202] width 276 height 21
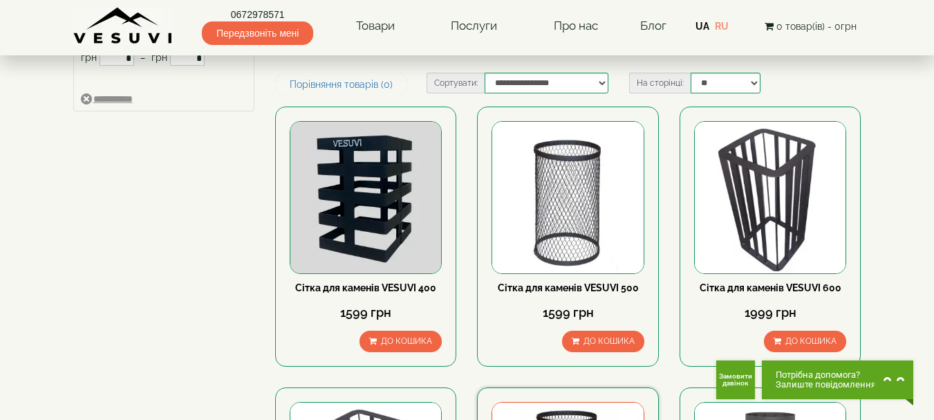
scroll to position [69, 0]
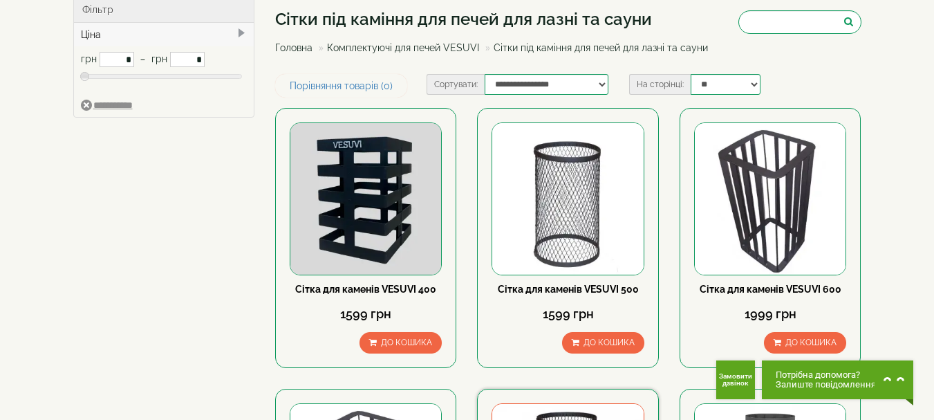
type input "****"
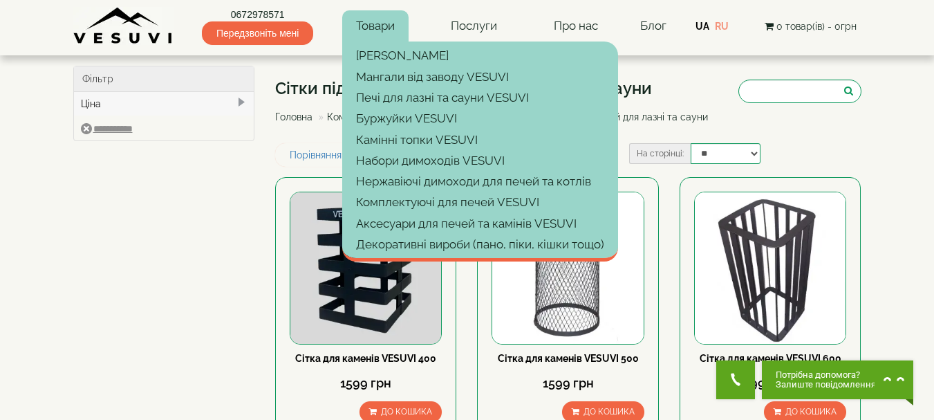
click at [374, 27] on link "Товари" at bounding box center [375, 26] width 66 height 32
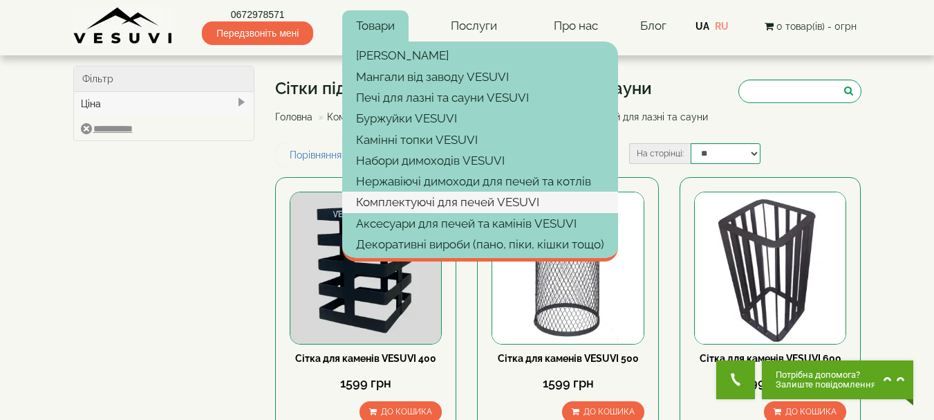
click at [419, 203] on link "Комплектуючі для печей VESUVI" at bounding box center [480, 202] width 276 height 21
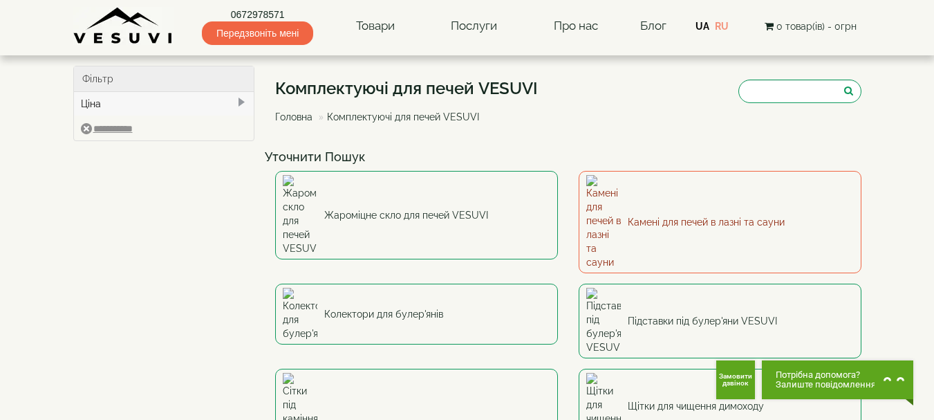
click at [675, 192] on link "Камені для печей в лазні та сауни" at bounding box center [720, 222] width 283 height 102
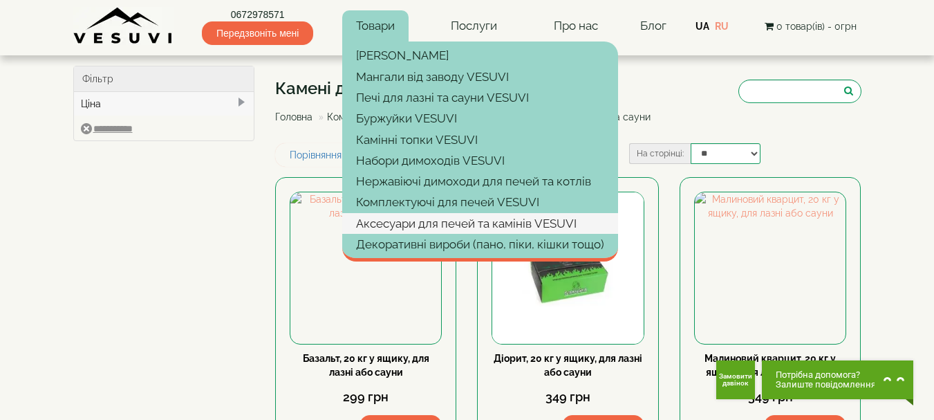
click at [373, 221] on link "Аксесуари для печей та камінів VESUVI" at bounding box center [480, 223] width 276 height 21
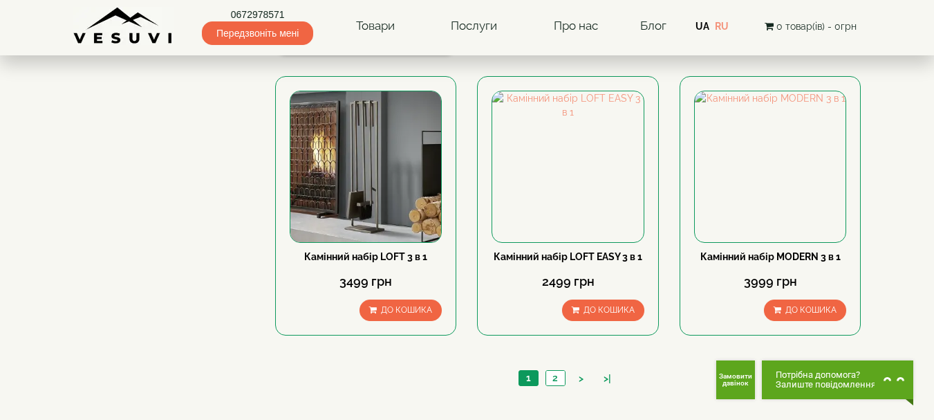
scroll to position [1361, 0]
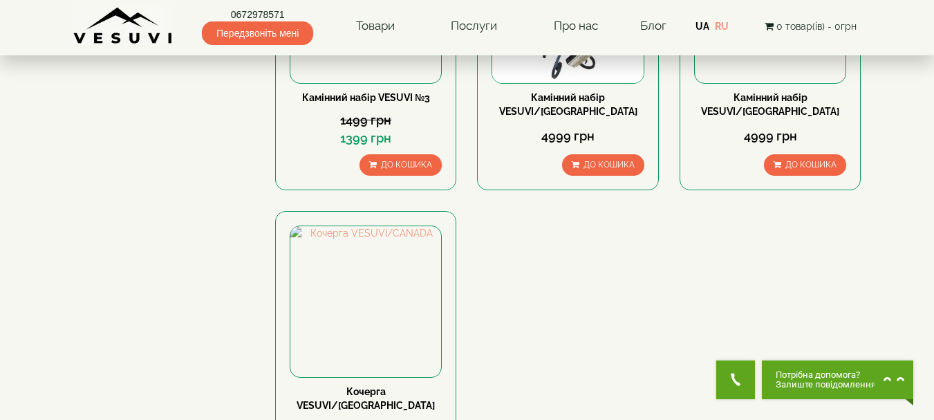
scroll to position [622, 0]
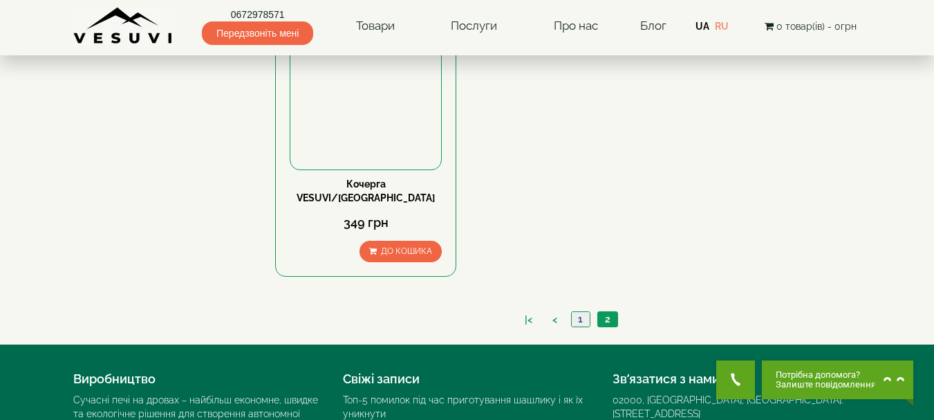
click at [577, 312] on link "1" at bounding box center [580, 319] width 19 height 15
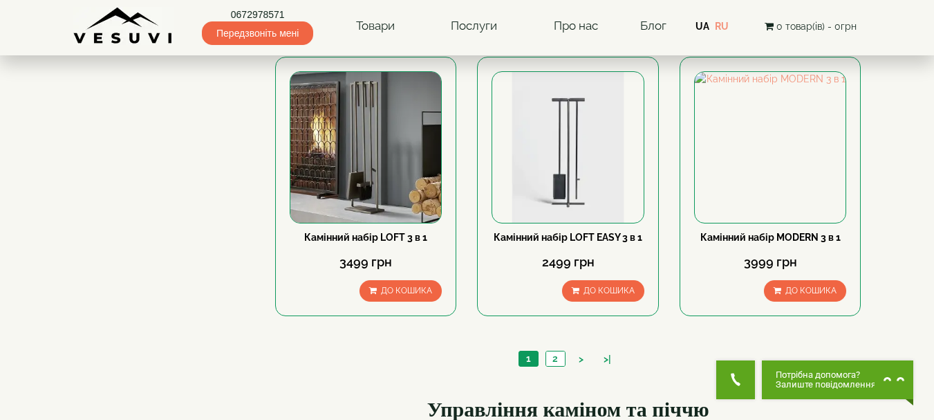
scroll to position [1590, 0]
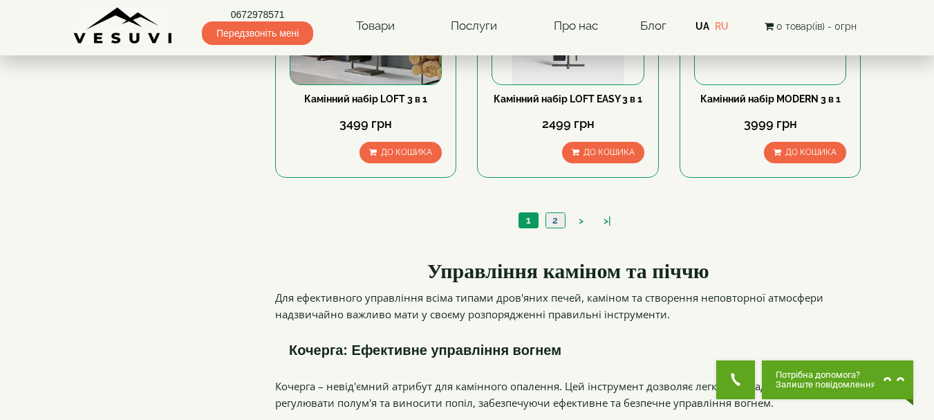
click at [557, 213] on link "2" at bounding box center [555, 220] width 19 height 15
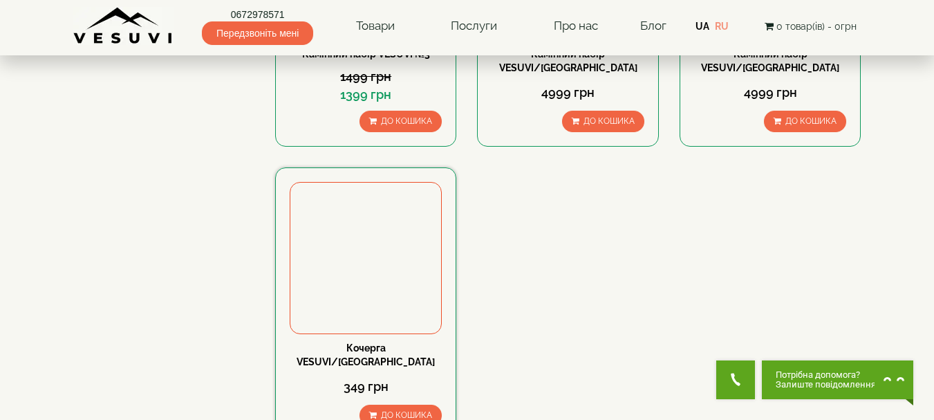
scroll to position [553, 0]
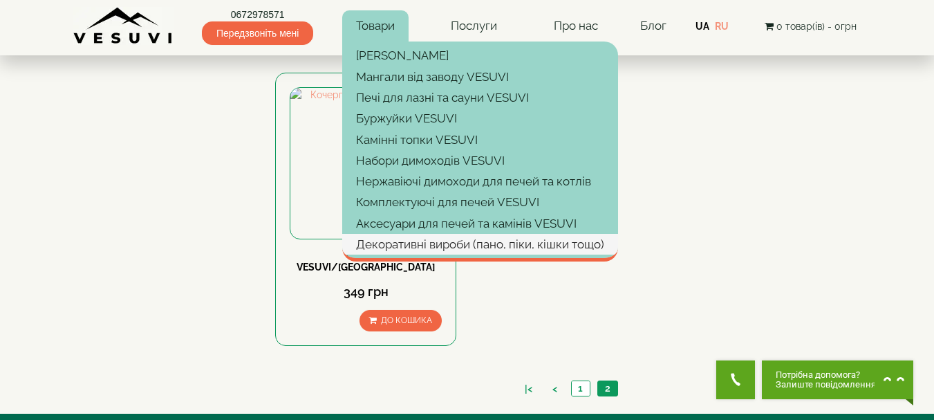
click at [386, 248] on link "Декоративні вироби (пано, піки, кішки тощо)" at bounding box center [480, 244] width 276 height 21
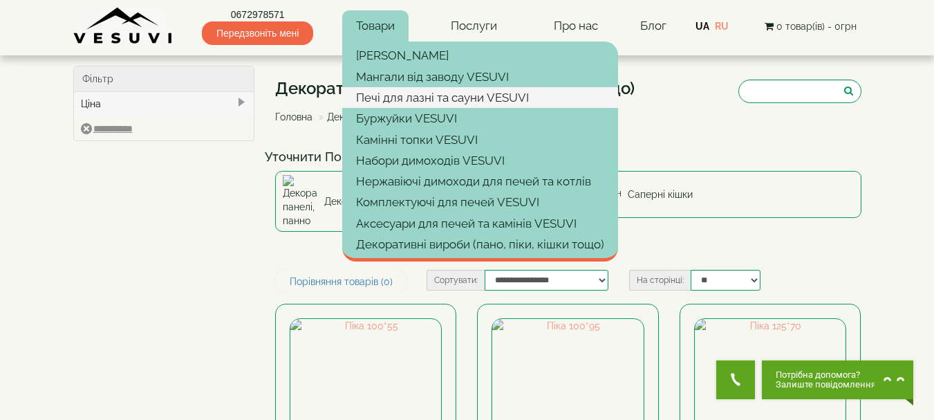
click at [407, 100] on link "Печі для лазні та сауни VESUVI" at bounding box center [480, 97] width 276 height 21
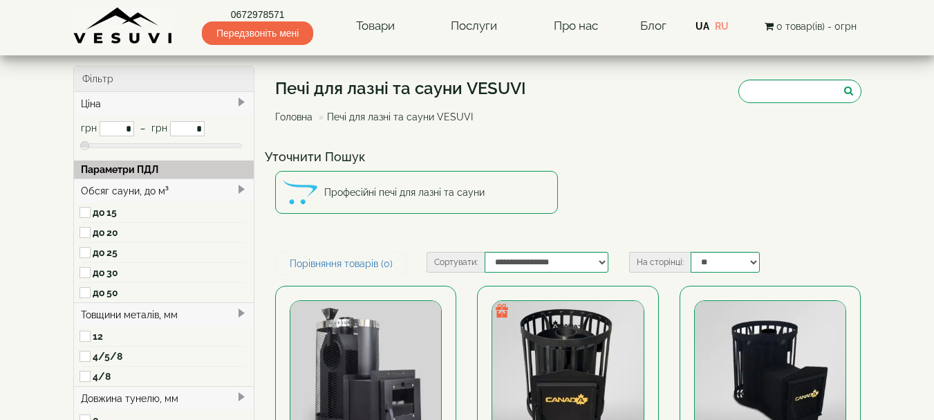
type input "*****"
type input "******"
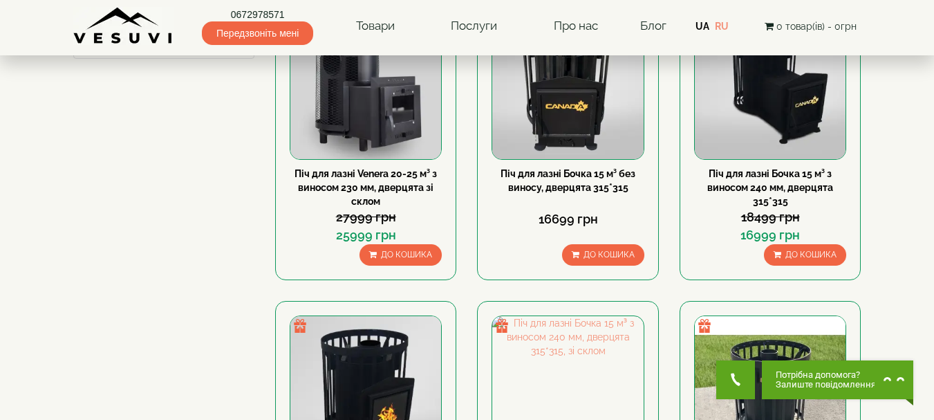
scroll to position [207, 0]
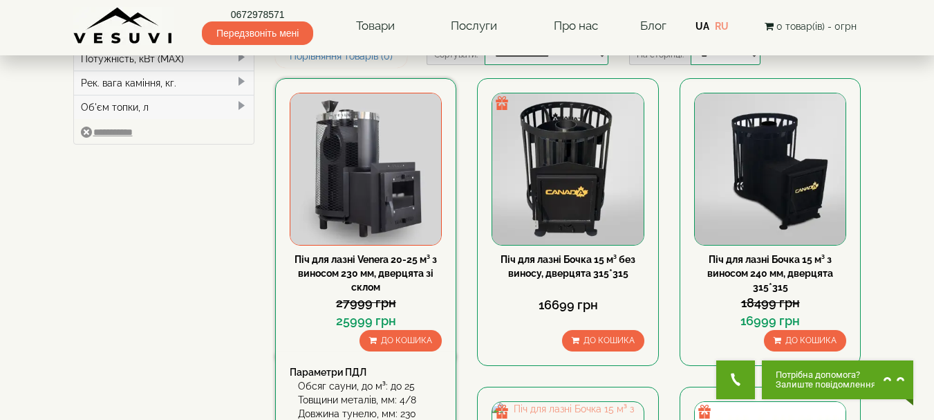
click at [353, 203] on img at bounding box center [365, 168] width 151 height 151
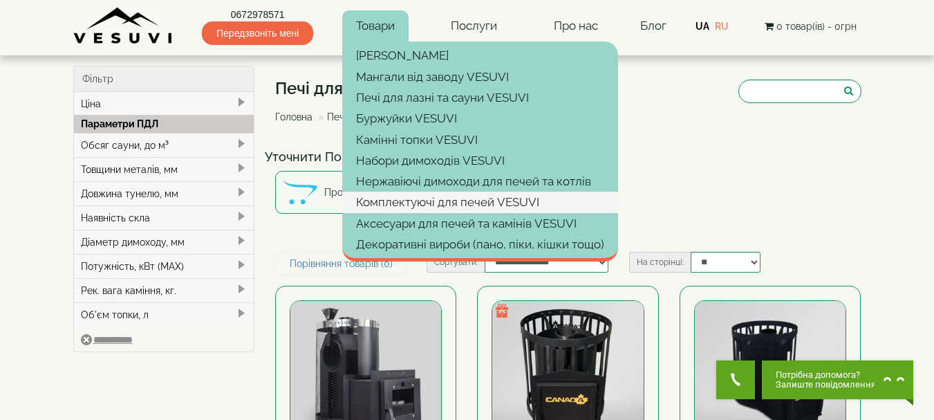
click at [411, 207] on link "Комплектуючі для печей VESUVI" at bounding box center [480, 202] width 276 height 21
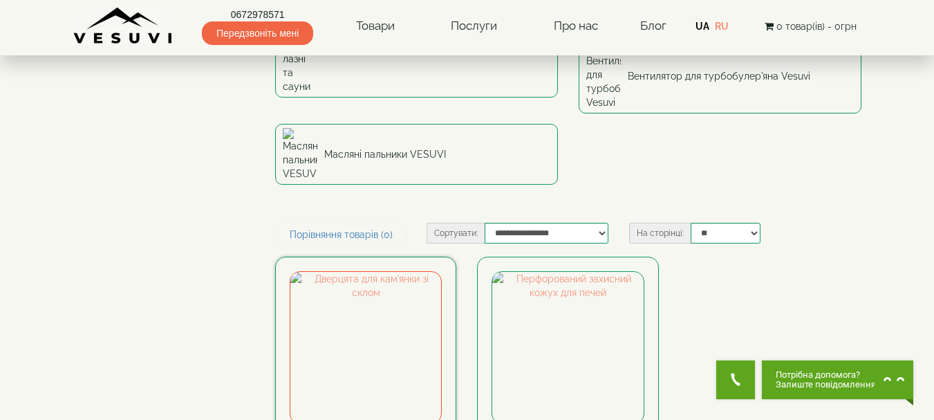
scroll to position [346, 0]
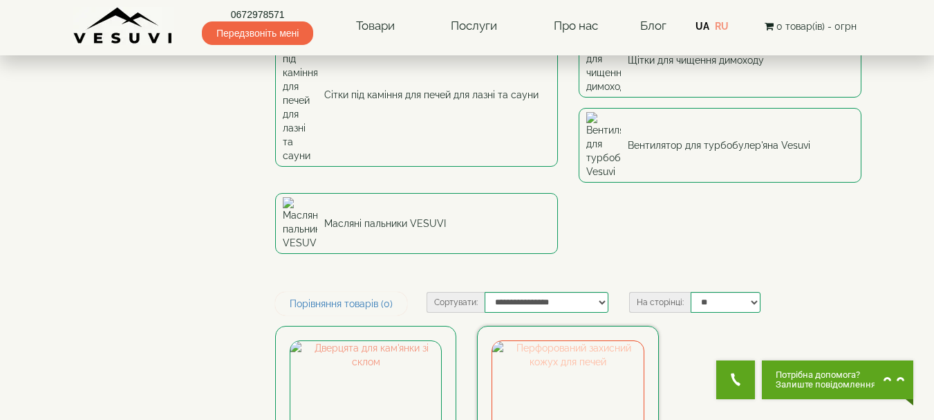
click at [578, 341] on img at bounding box center [567, 416] width 151 height 151
